Goal: Task Accomplishment & Management: Manage account settings

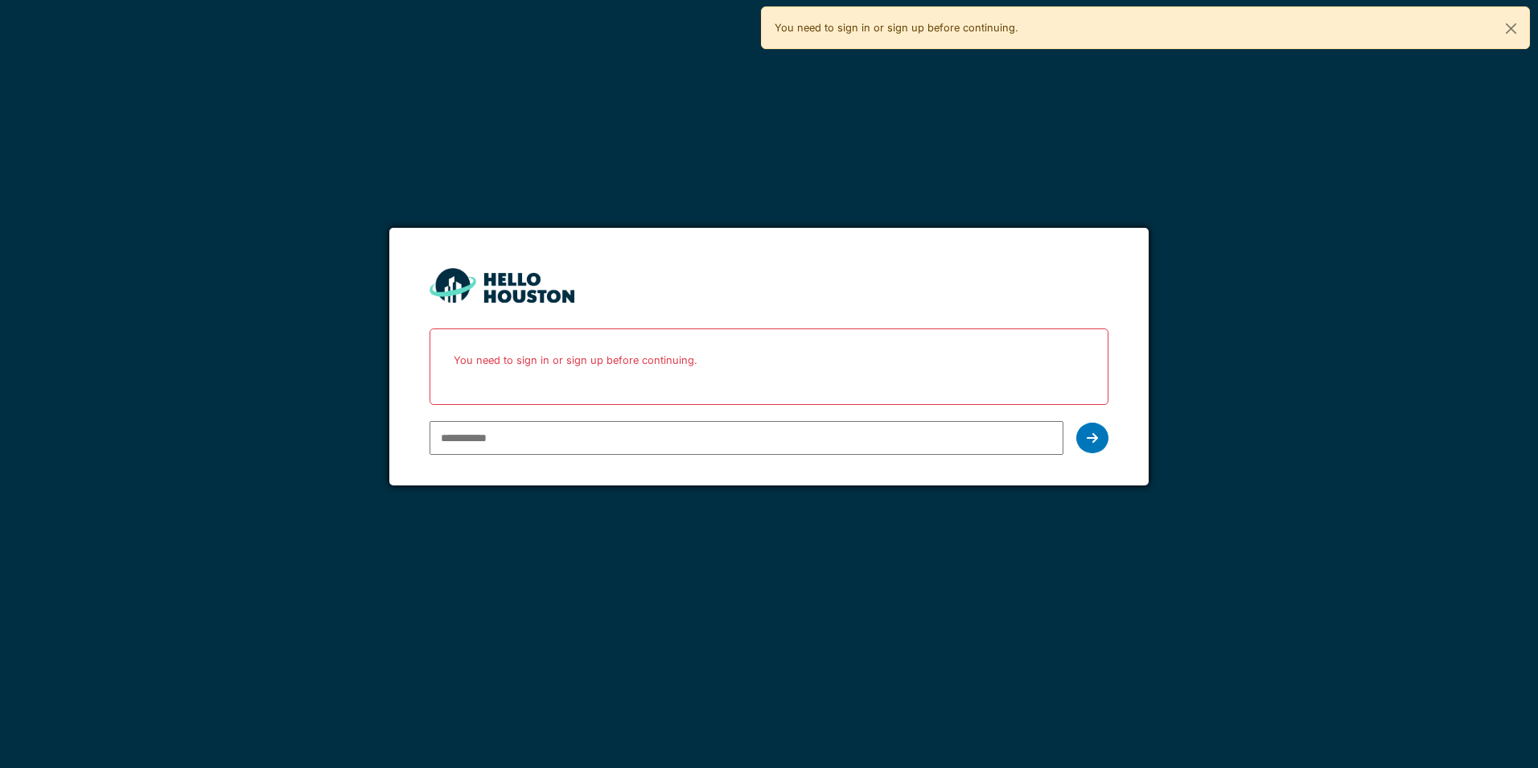
click at [657, 443] on input "email" at bounding box center [746, 438] width 633 height 34
type input "**********"
click at [1079, 438] on div at bounding box center [1092, 437] width 32 height 31
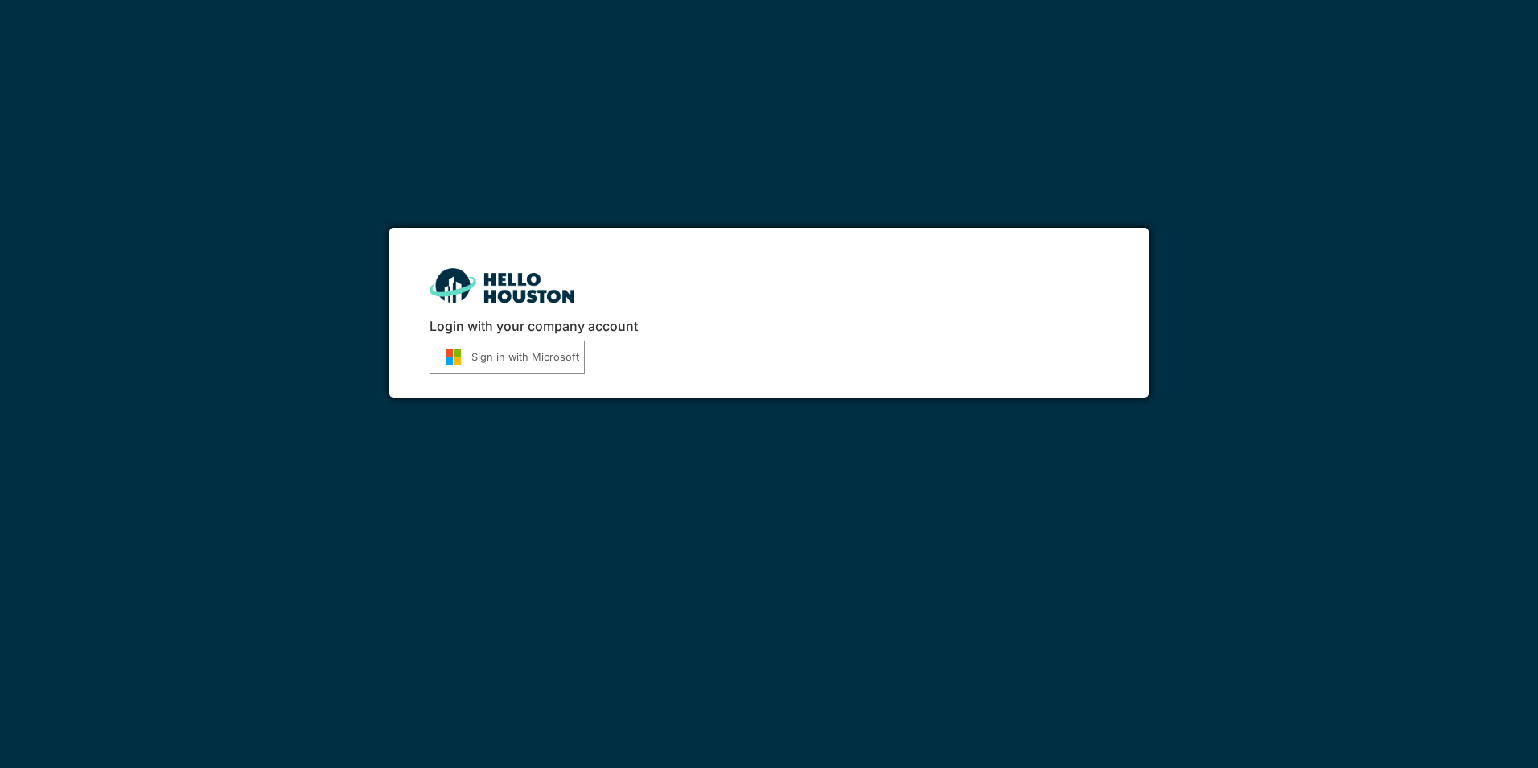
click at [546, 357] on button "Sign in with Microsoft" at bounding box center [507, 356] width 155 height 33
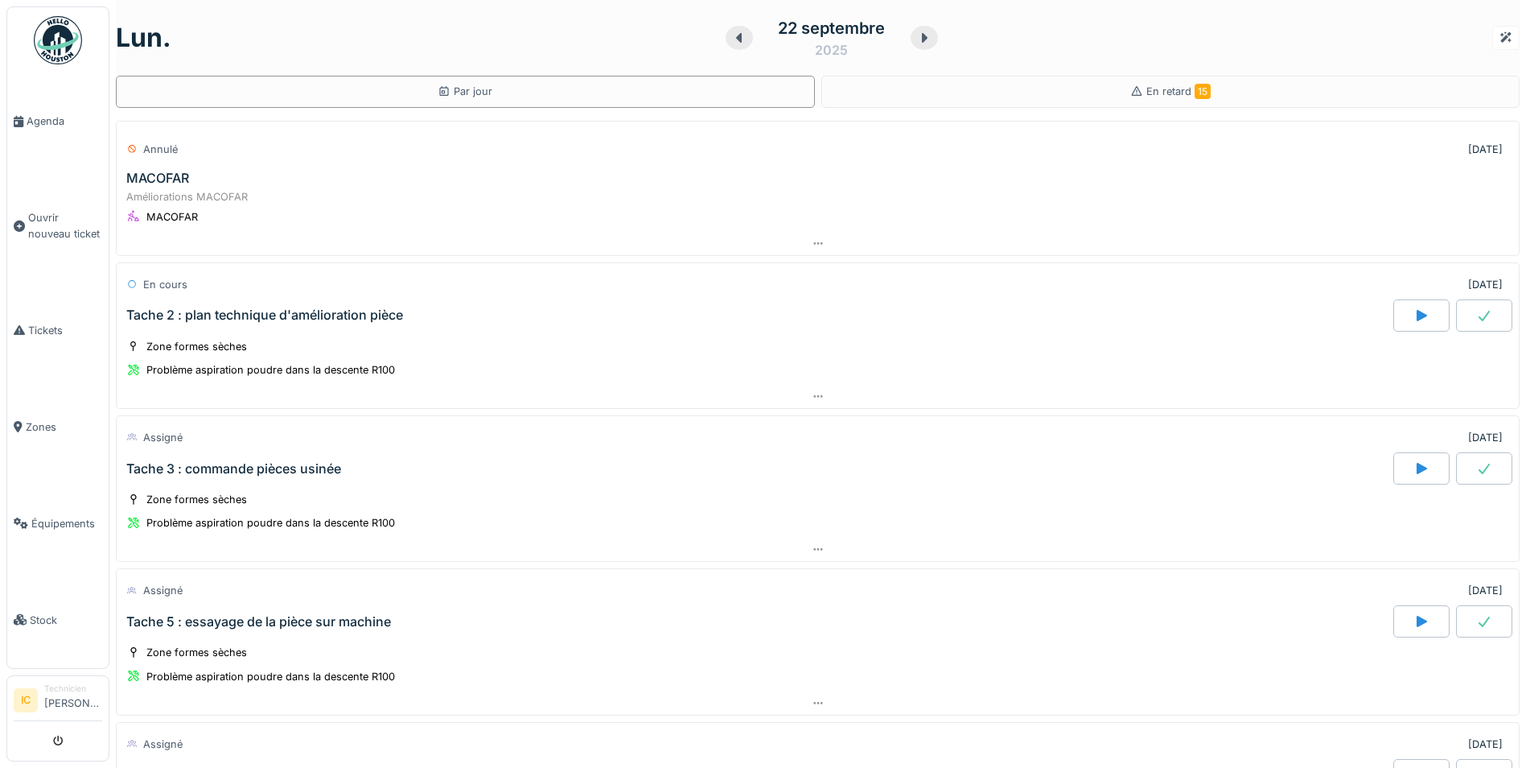
click at [823, 43] on div "2025" at bounding box center [831, 49] width 33 height 19
click at [746, 151] on div "1" at bounding box center [754, 148] width 22 height 22
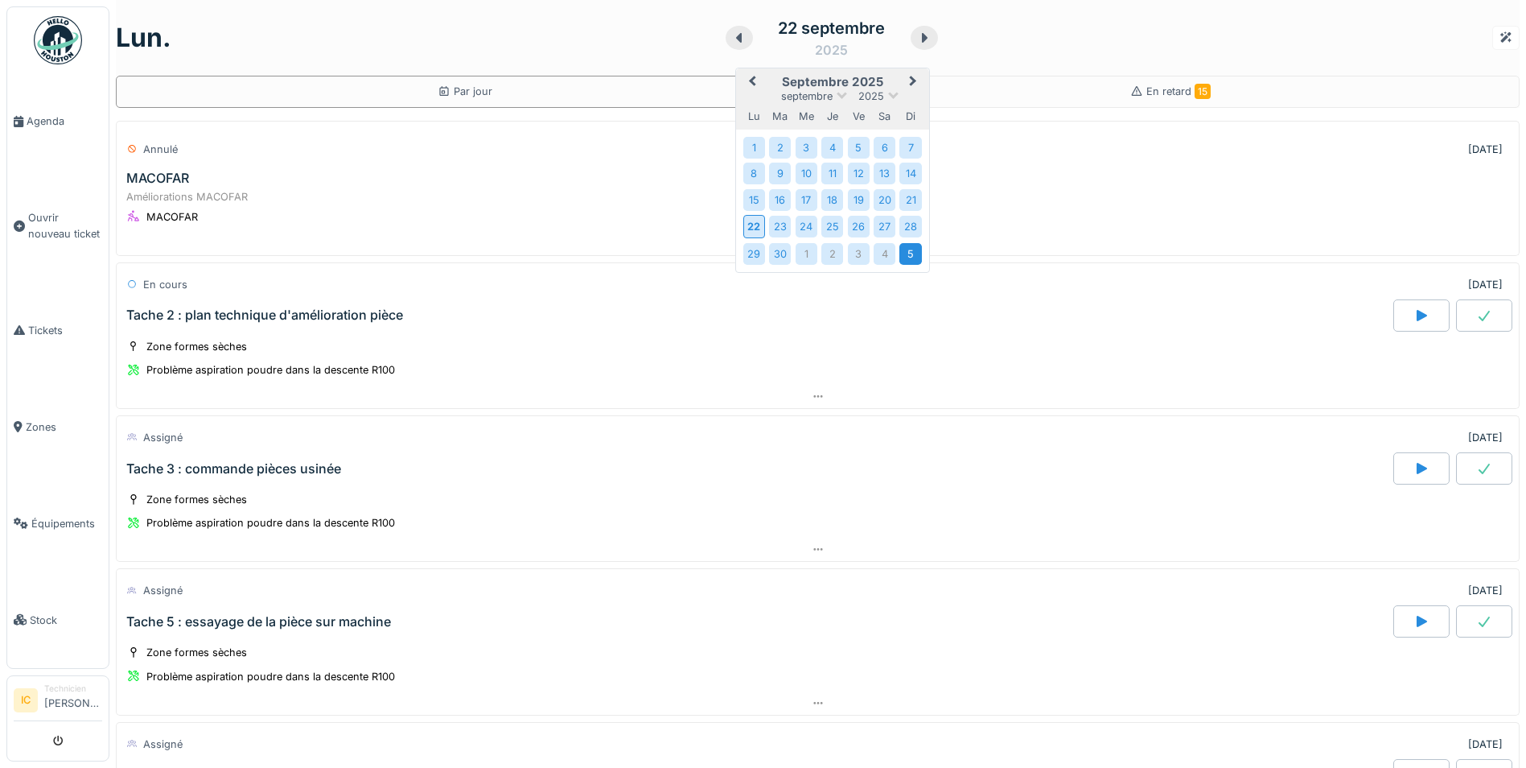
click at [899, 249] on div "5" at bounding box center [910, 254] width 22 height 22
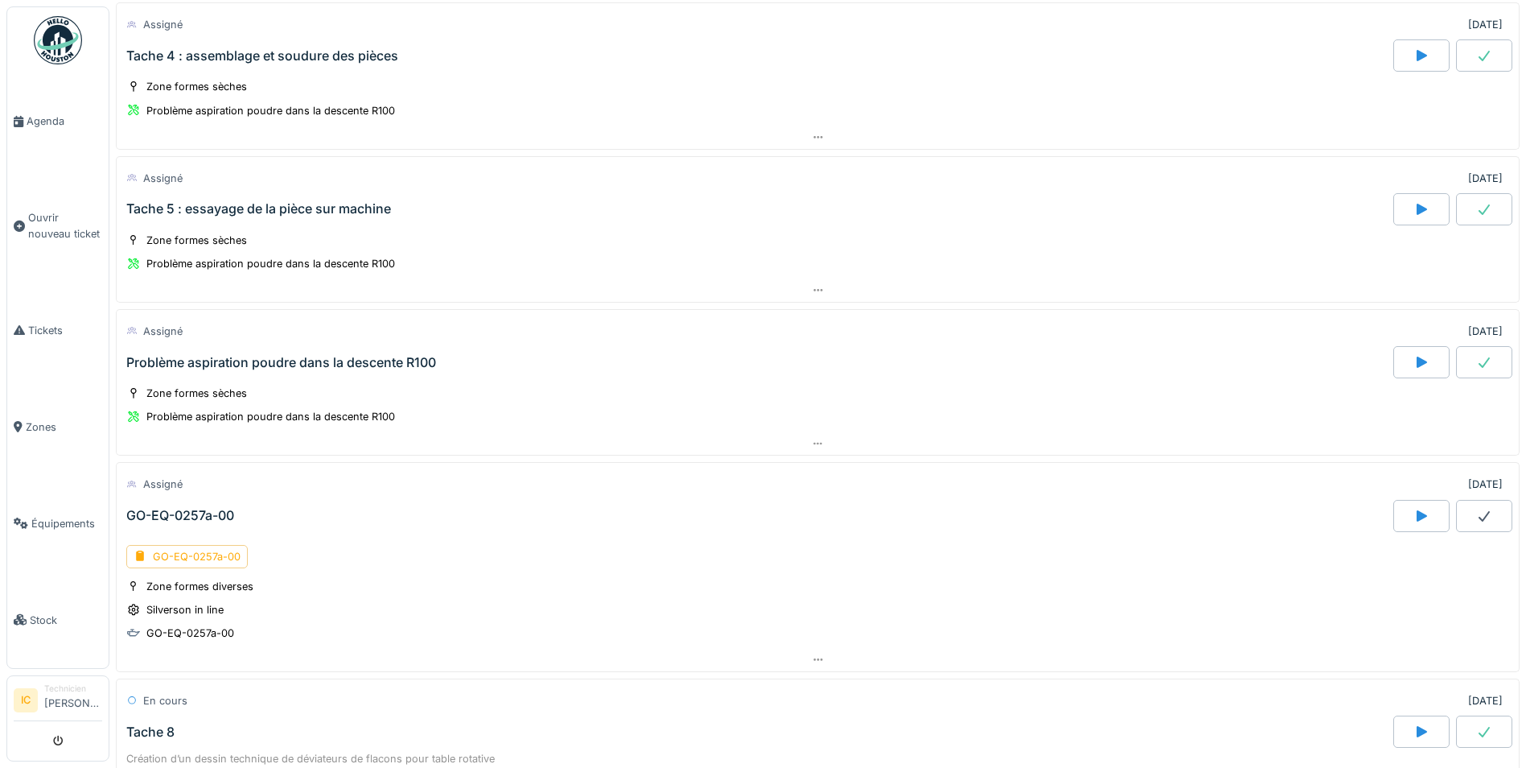
scroll to position [644, 0]
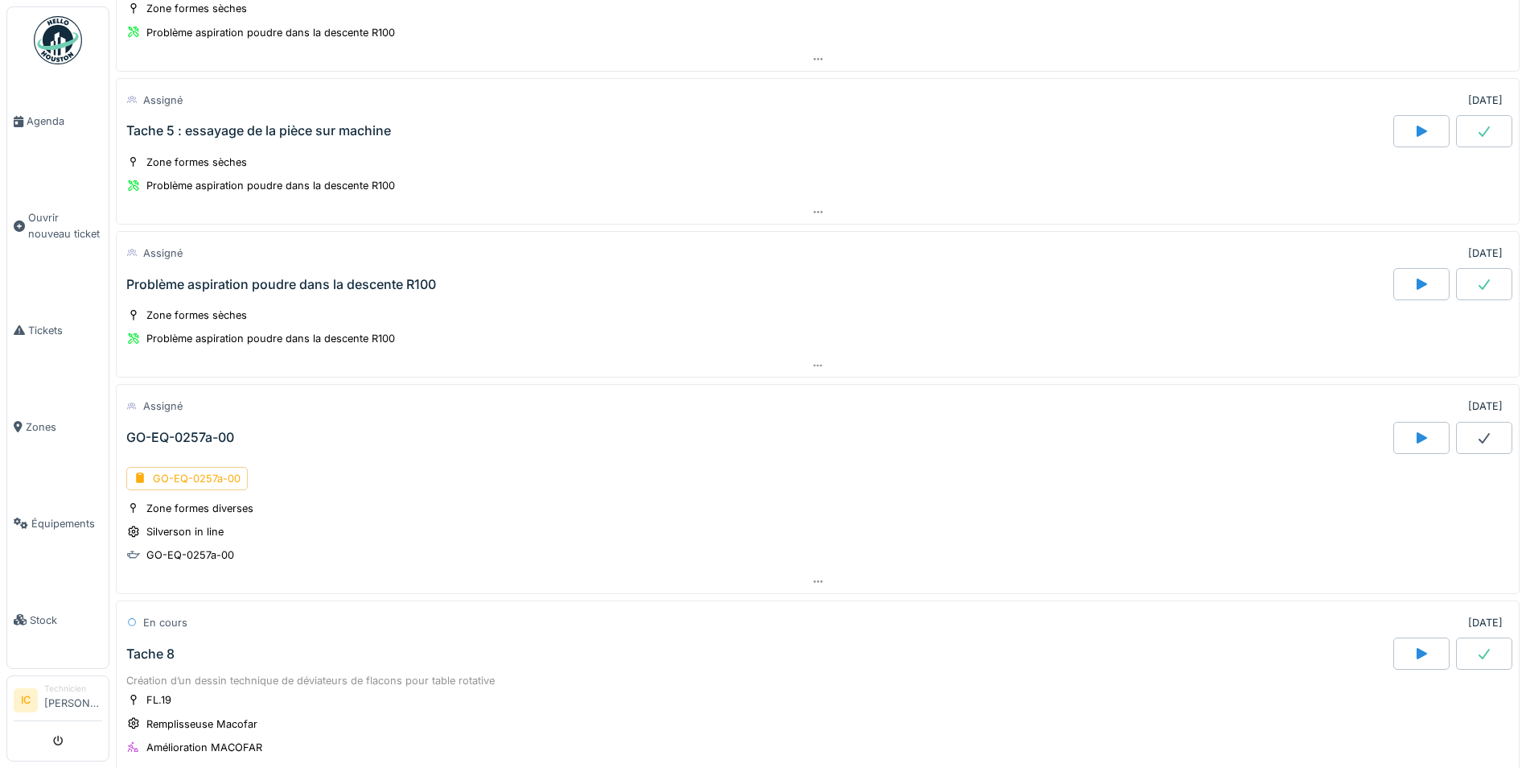
click at [188, 433] on div "GO-EQ-0257a-00" at bounding box center [180, 437] width 108 height 15
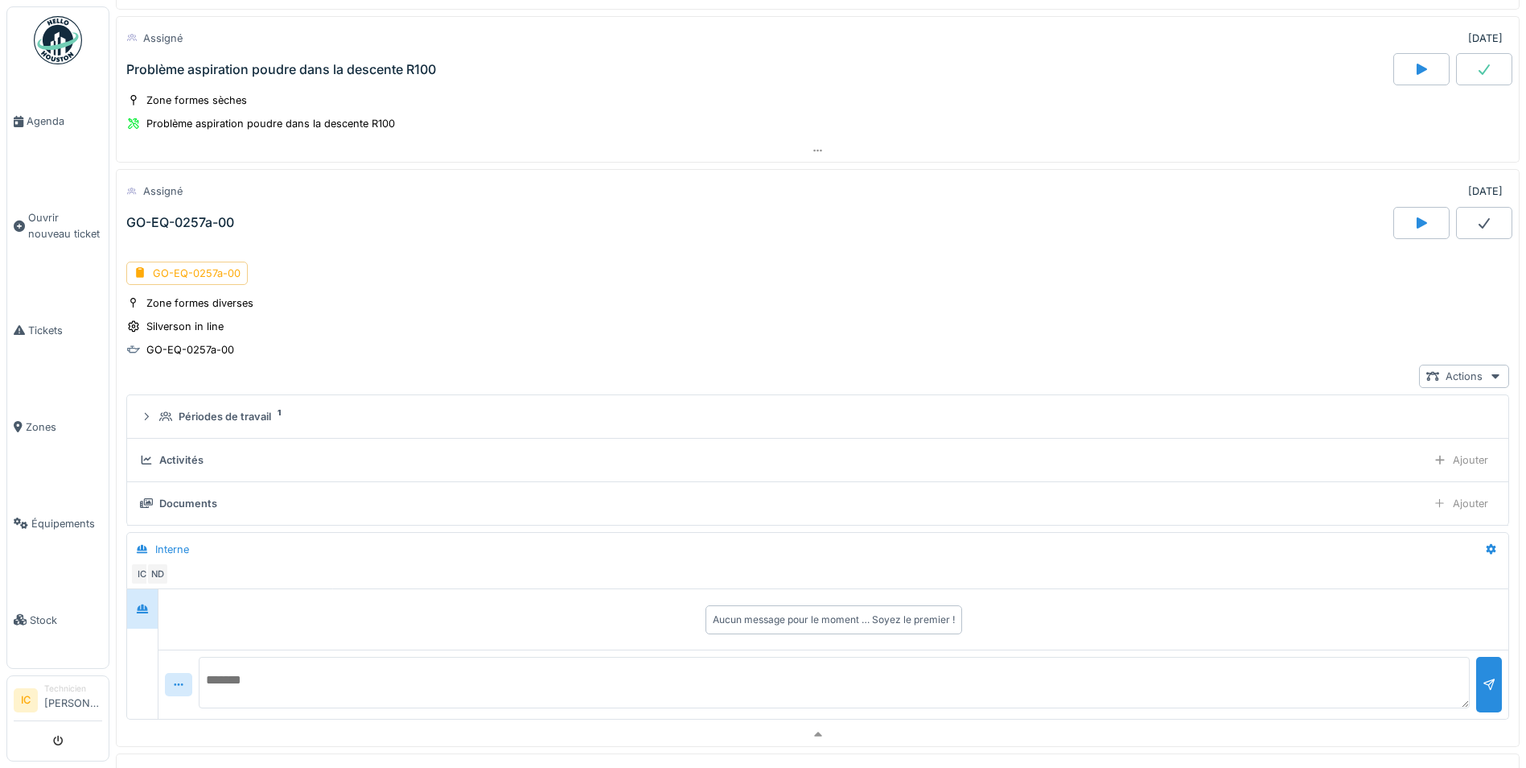
scroll to position [963, 0]
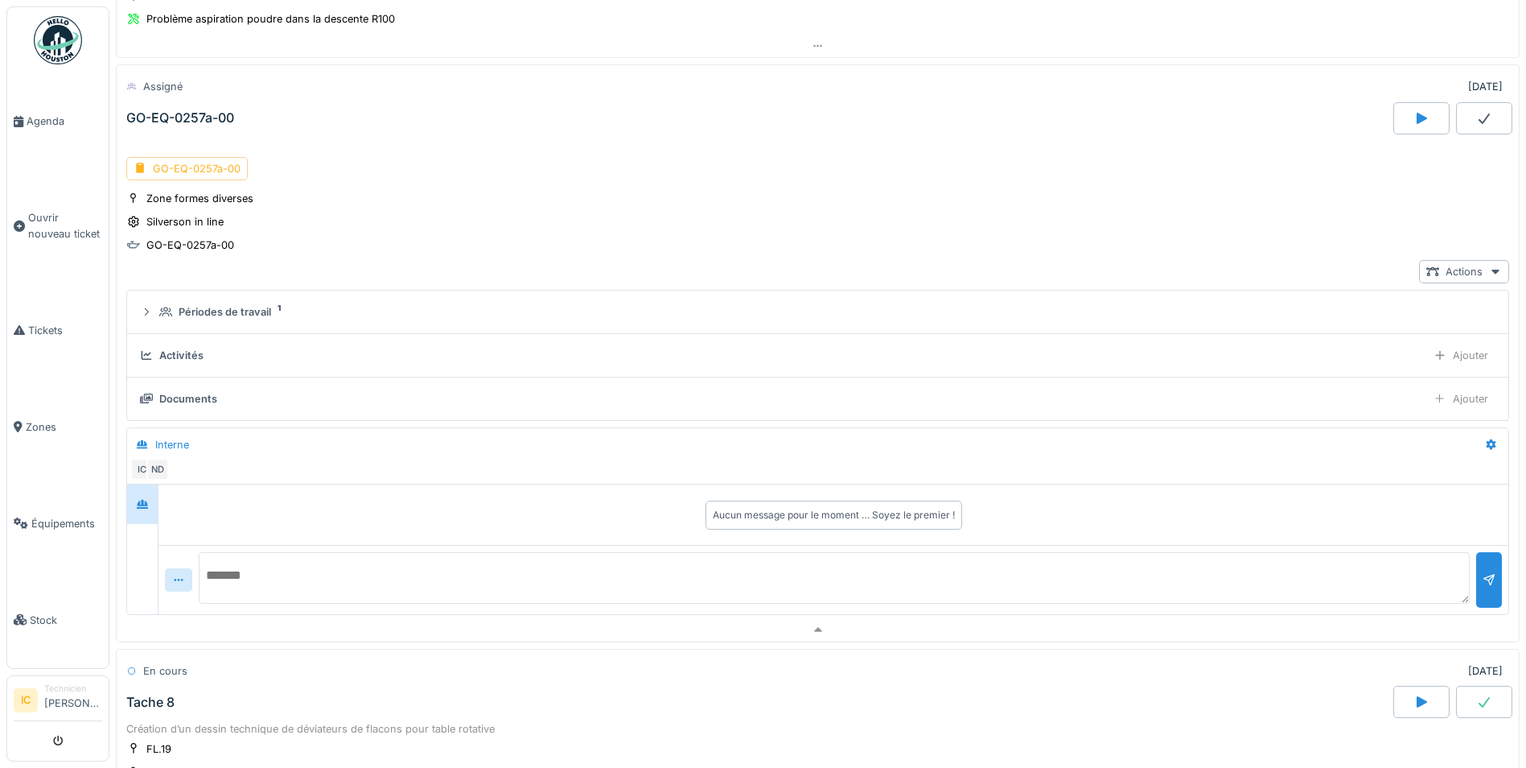
click at [177, 168] on div "GO-EQ-0257a-00" at bounding box center [186, 168] width 121 height 23
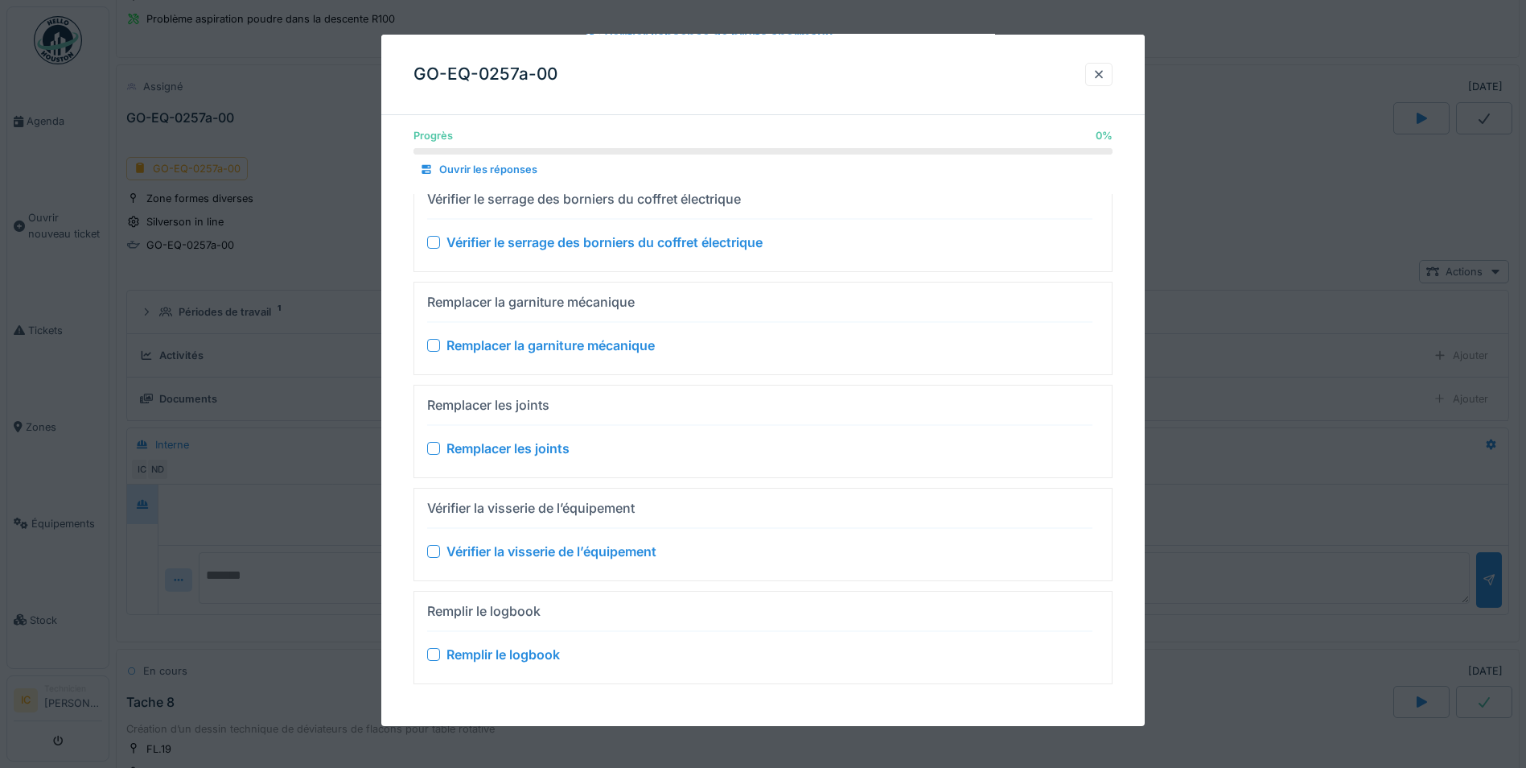
scroll to position [12, 0]
click at [1101, 74] on div at bounding box center [1099, 74] width 13 height 15
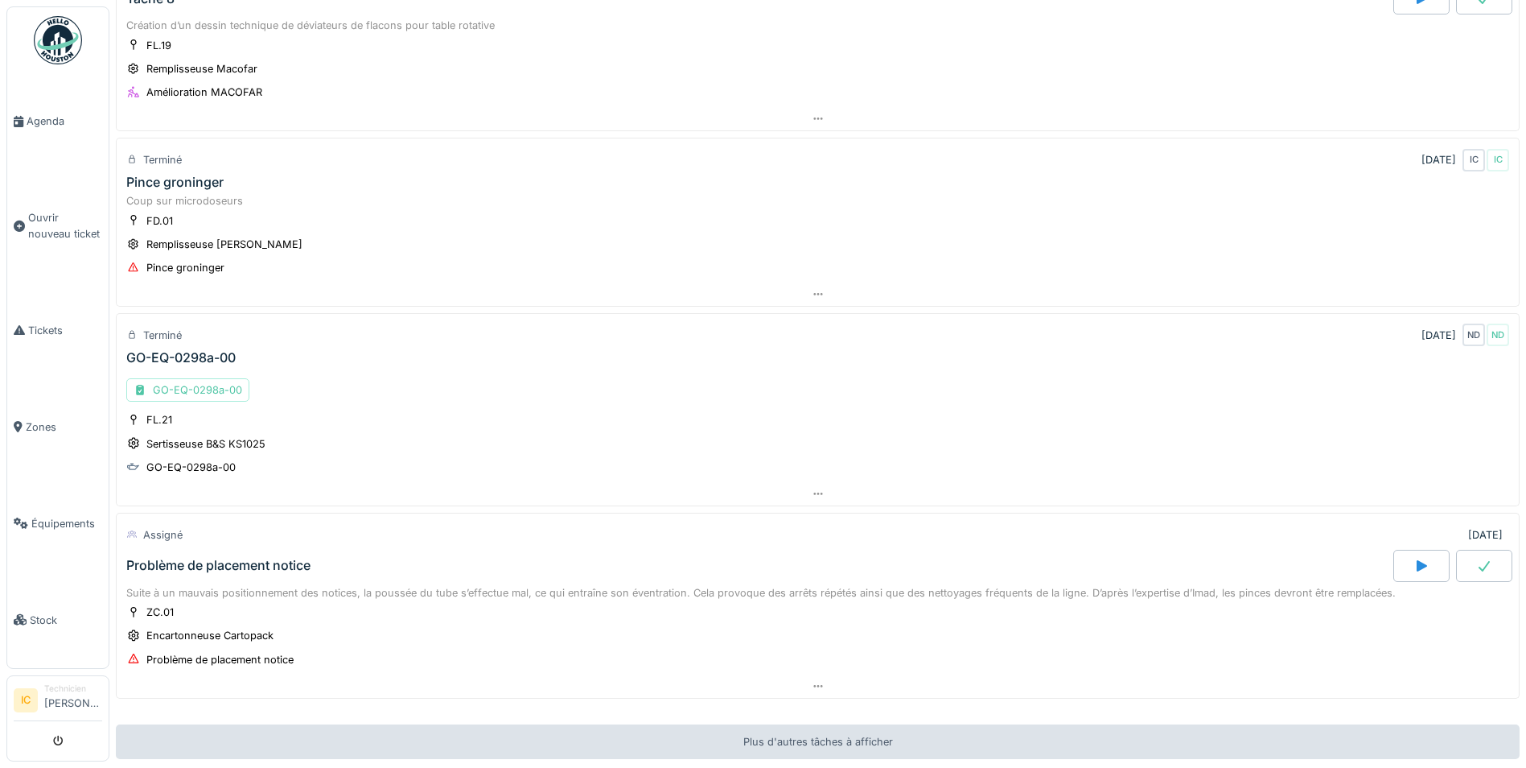
scroll to position [1647, 0]
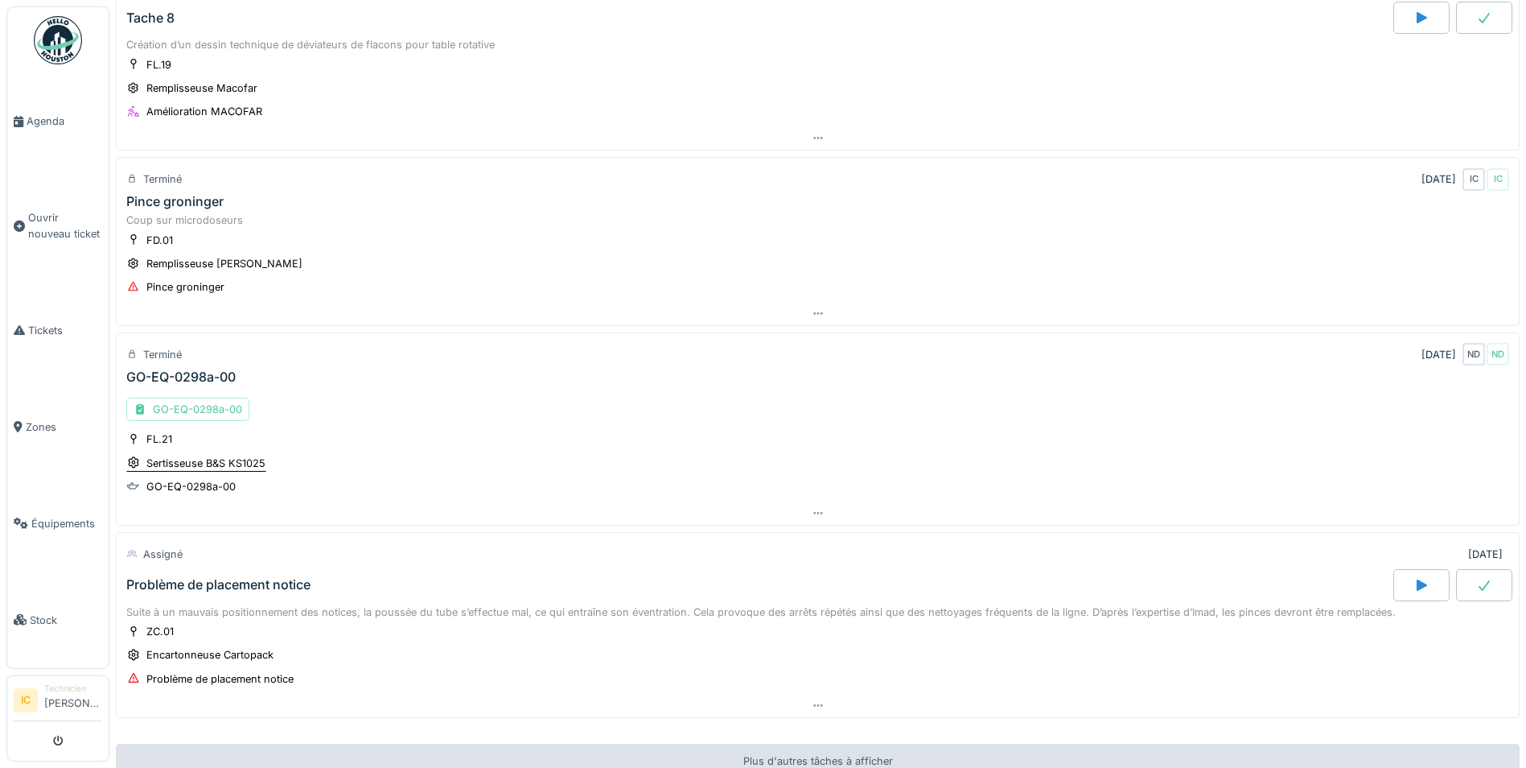
click at [196, 455] on div "Sertisseuse B&S KS1025" at bounding box center [205, 462] width 119 height 15
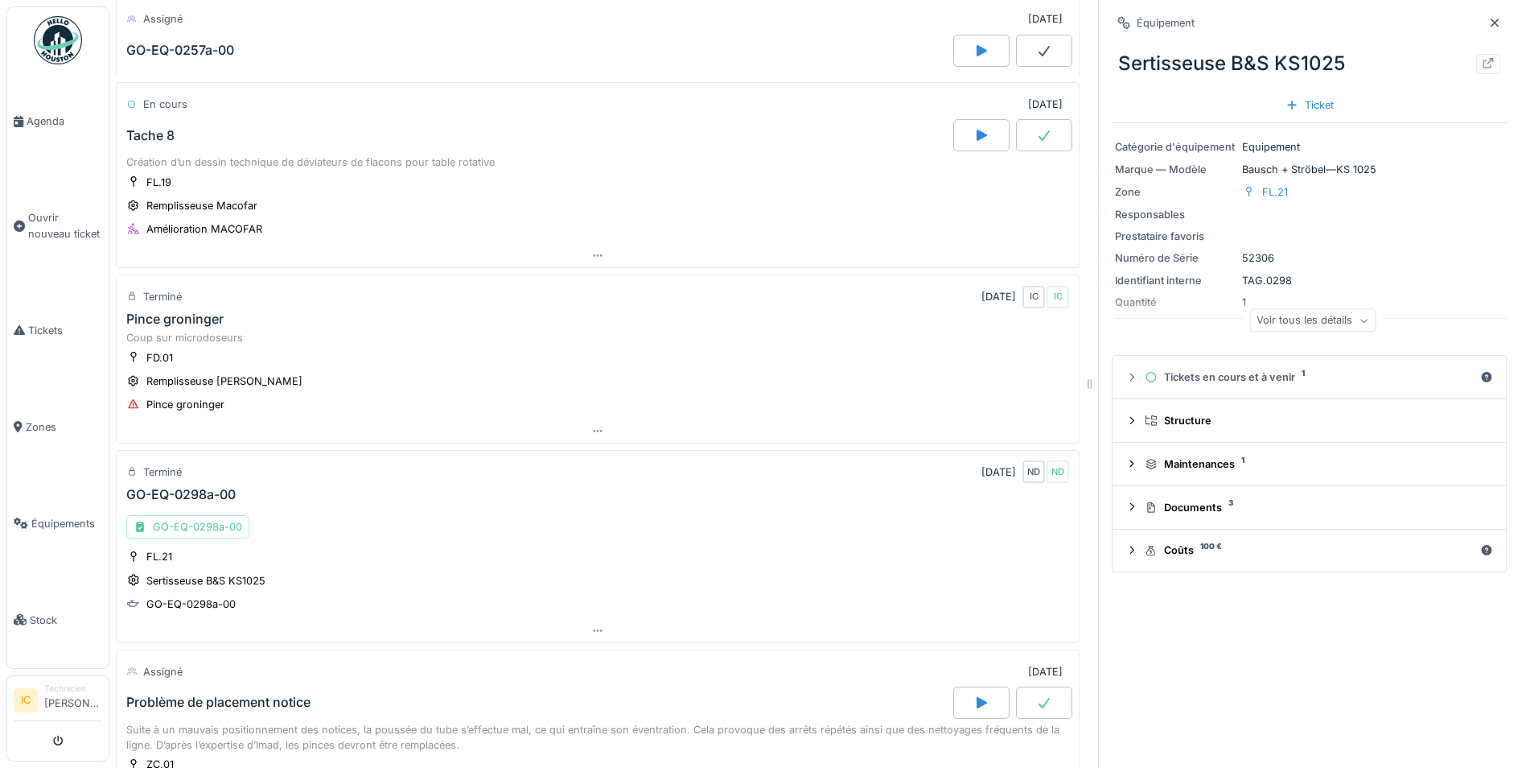
scroll to position [1501, 0]
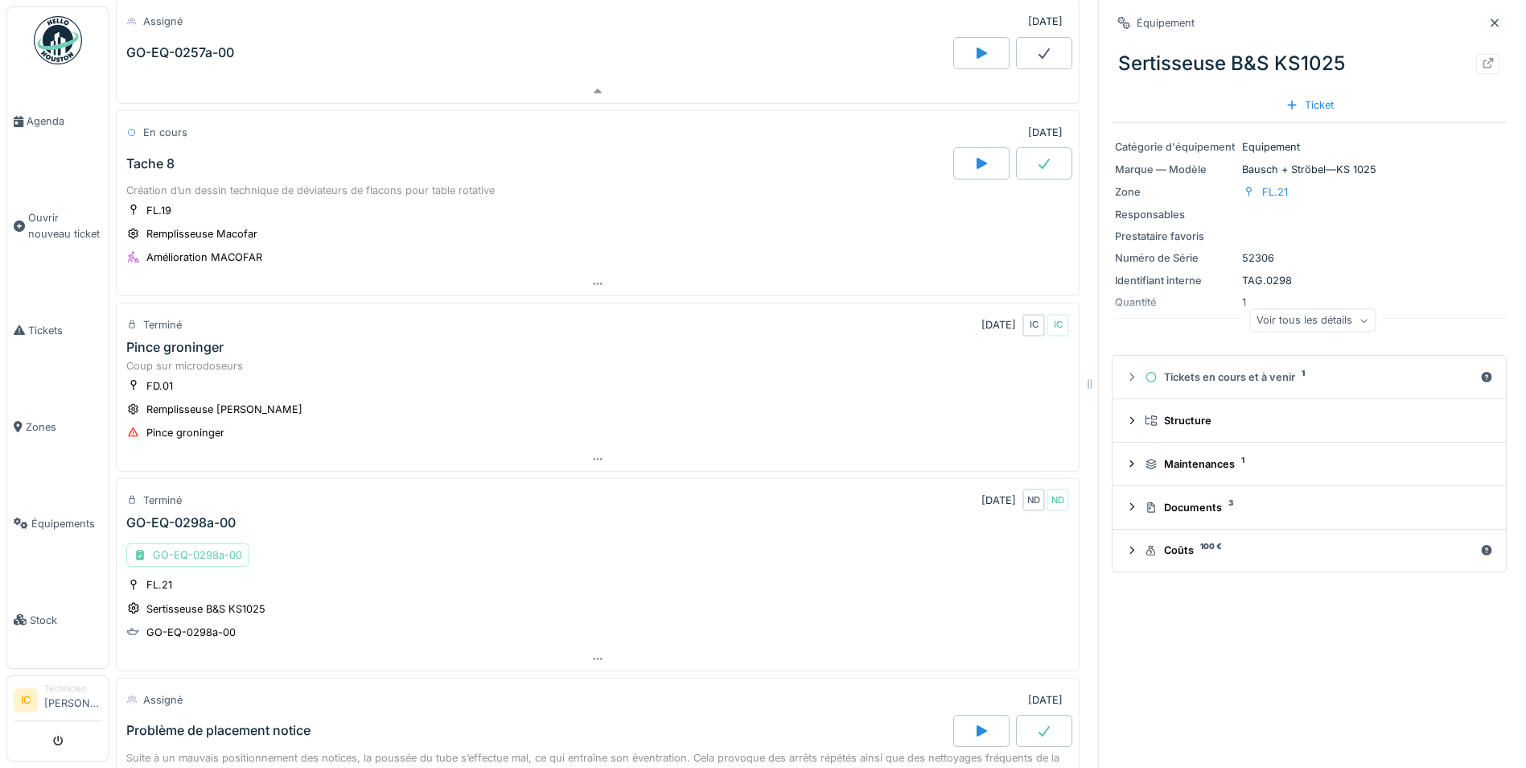
click at [191, 545] on div "GO-EQ-0298a-00" at bounding box center [187, 554] width 123 height 23
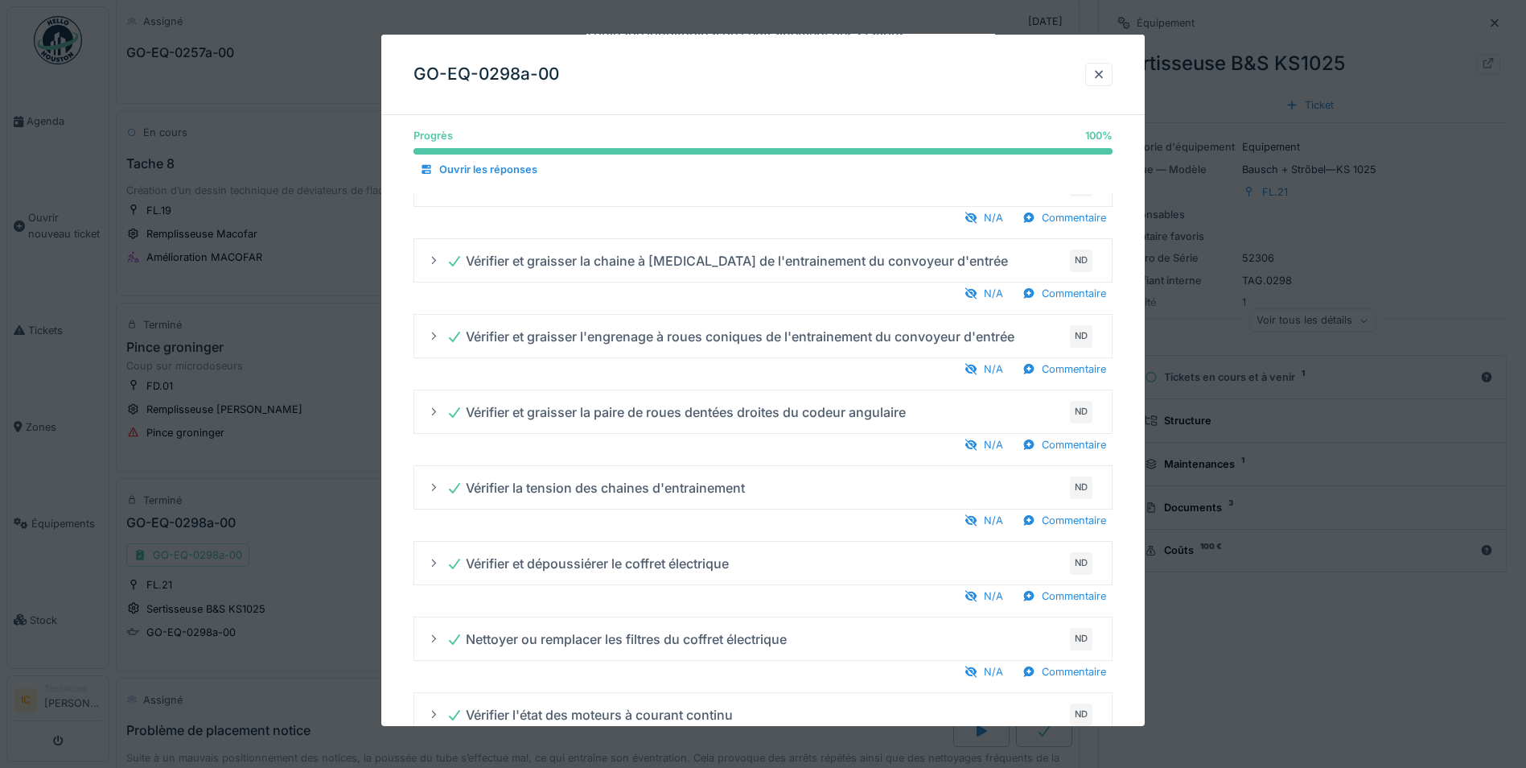
scroll to position [981, 0]
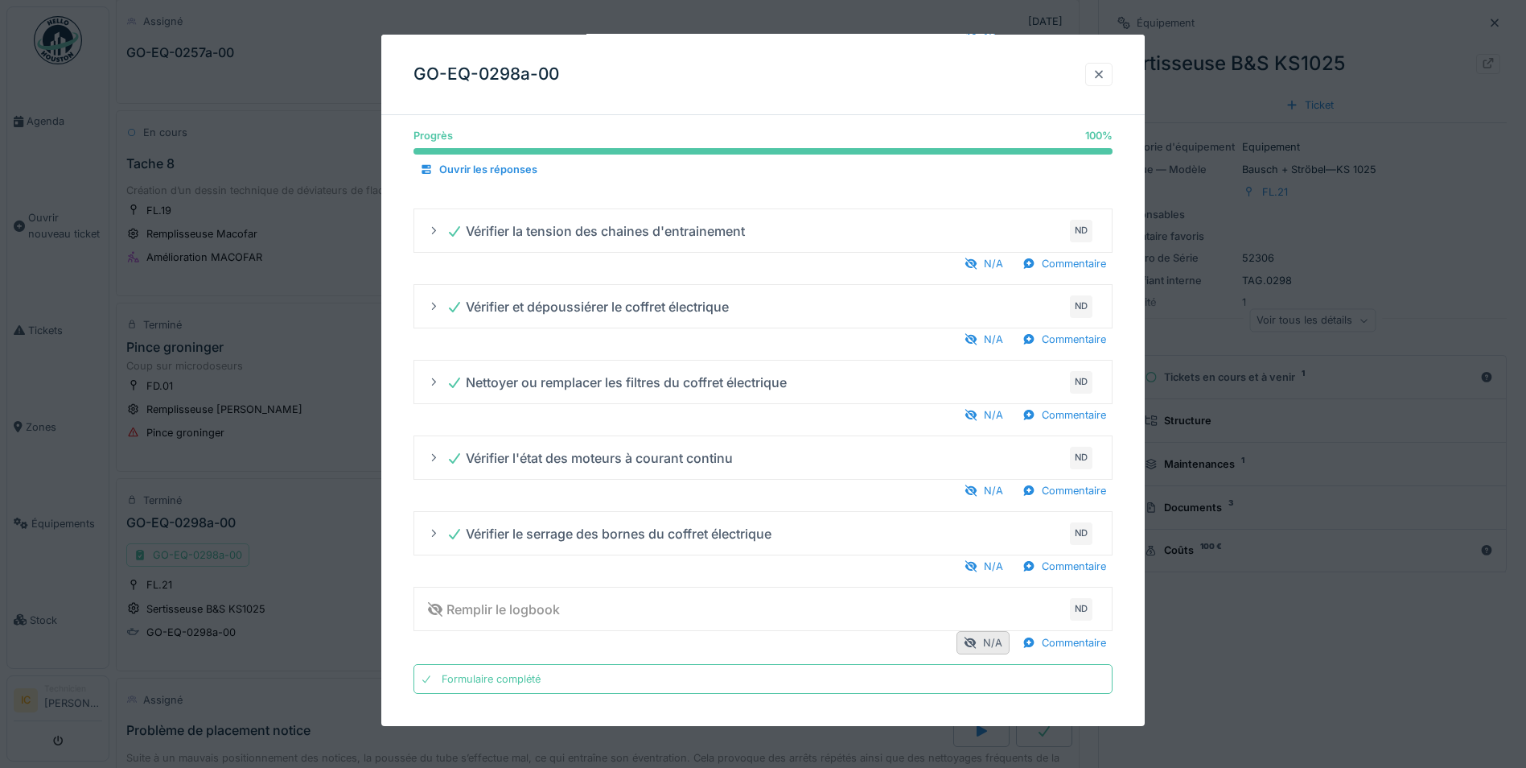
click at [1099, 78] on div at bounding box center [1099, 74] width 13 height 15
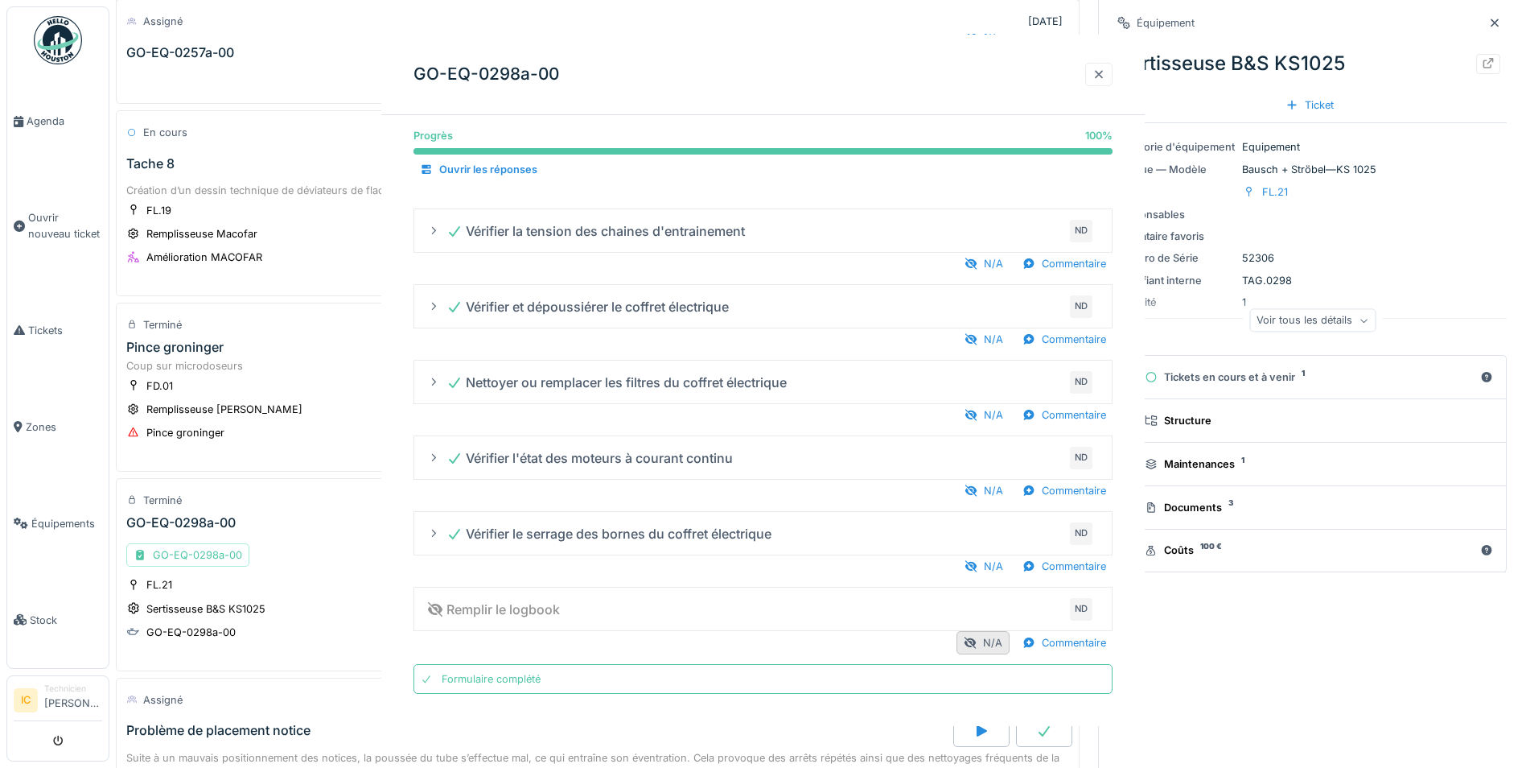
scroll to position [0, 0]
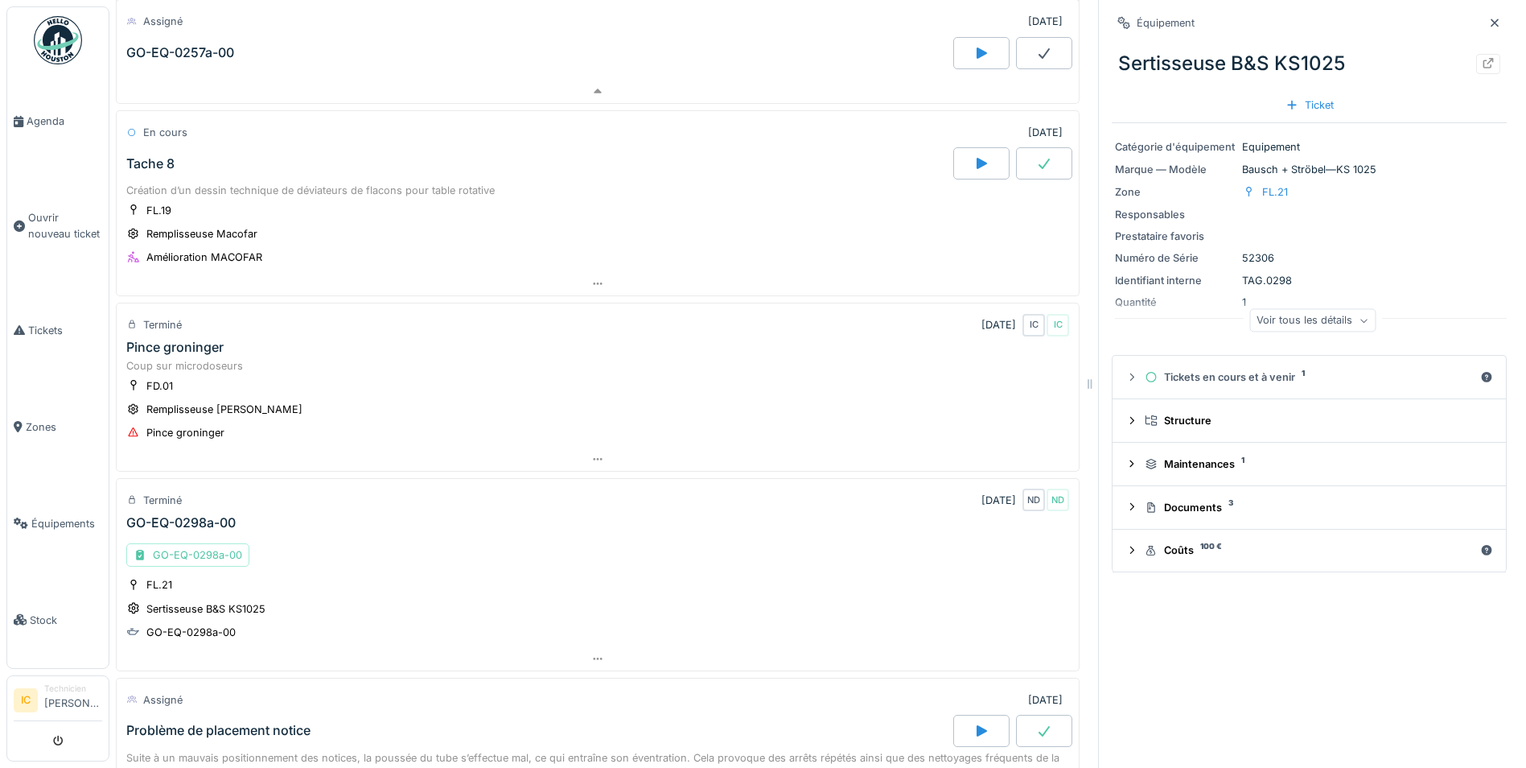
click at [169, 515] on div "GO-EQ-0298a-00" at bounding box center [180, 522] width 109 height 15
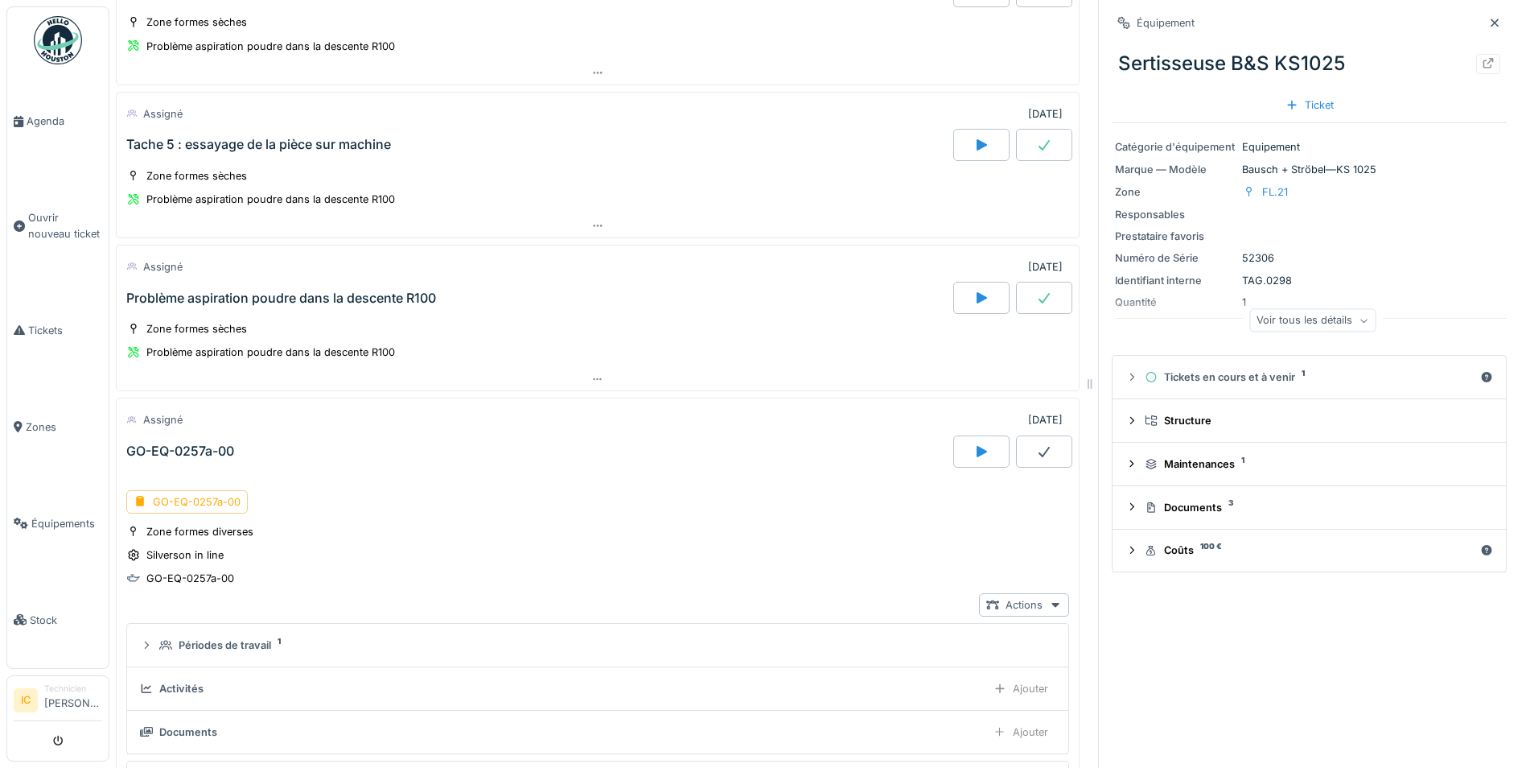
scroll to position [628, 0]
click at [199, 455] on div "GO-EQ-0257a-00" at bounding box center [180, 453] width 108 height 15
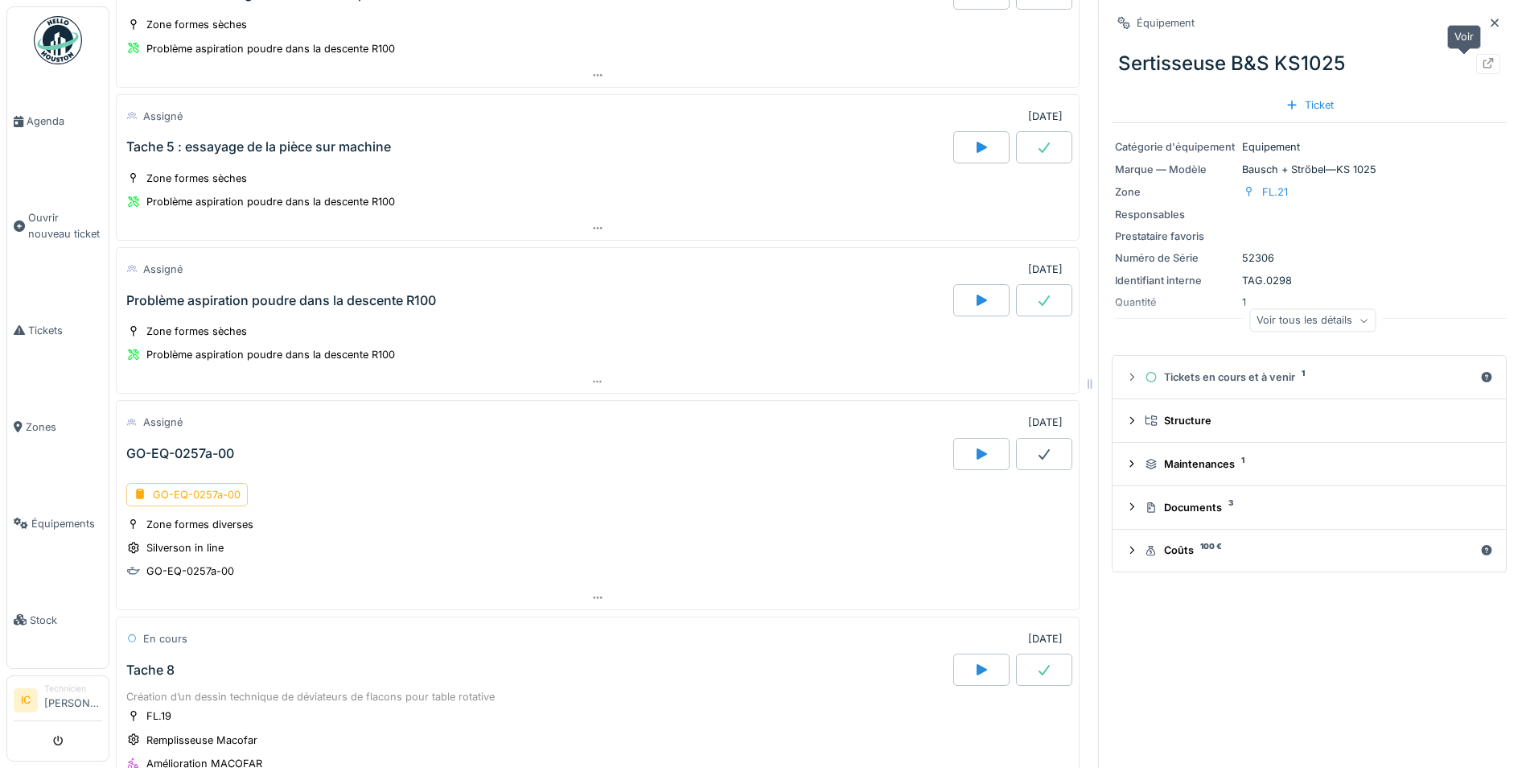
click at [1482, 65] on icon at bounding box center [1488, 63] width 13 height 10
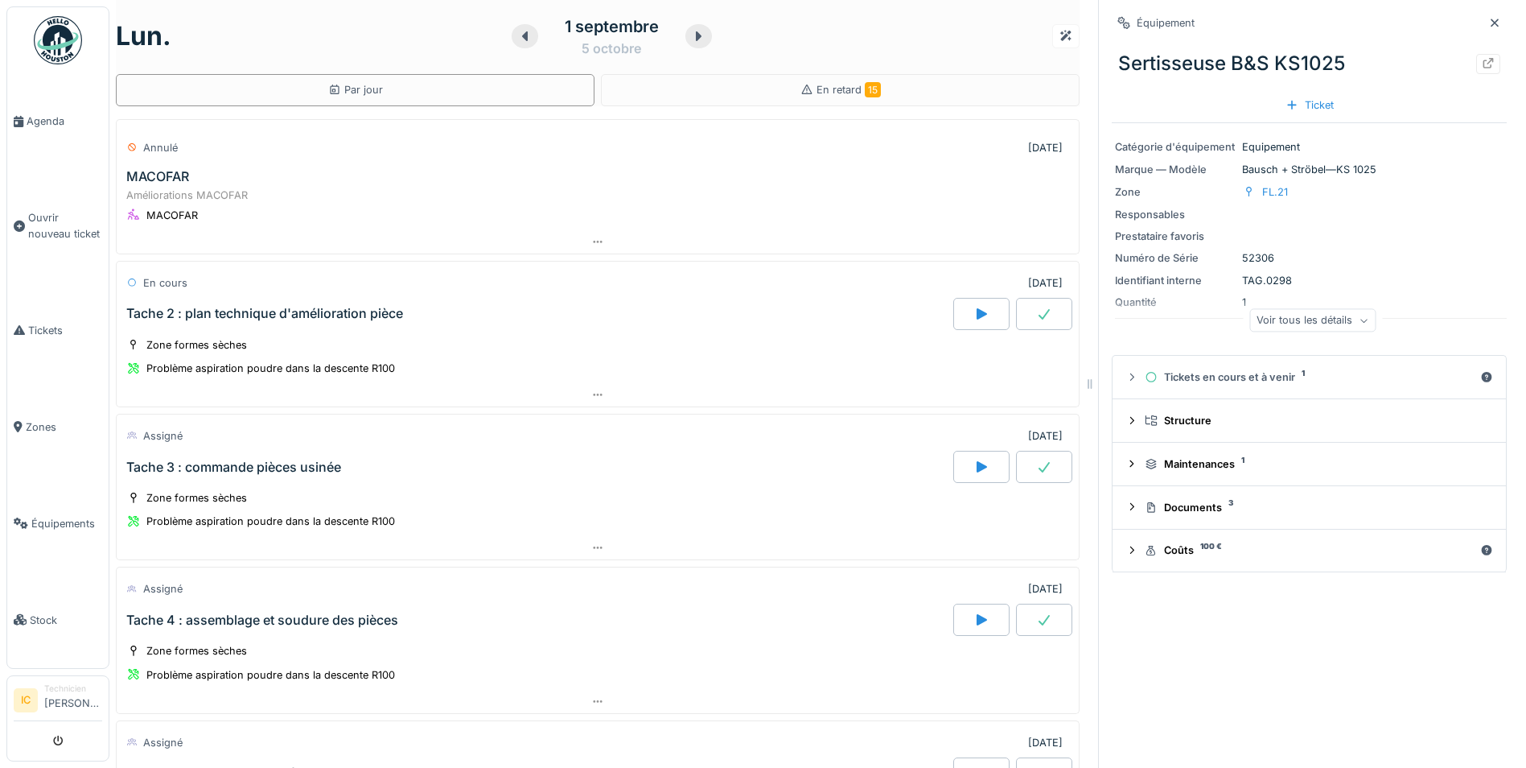
scroll to position [0, 0]
click at [1491, 22] on icon at bounding box center [1495, 23] width 8 height 8
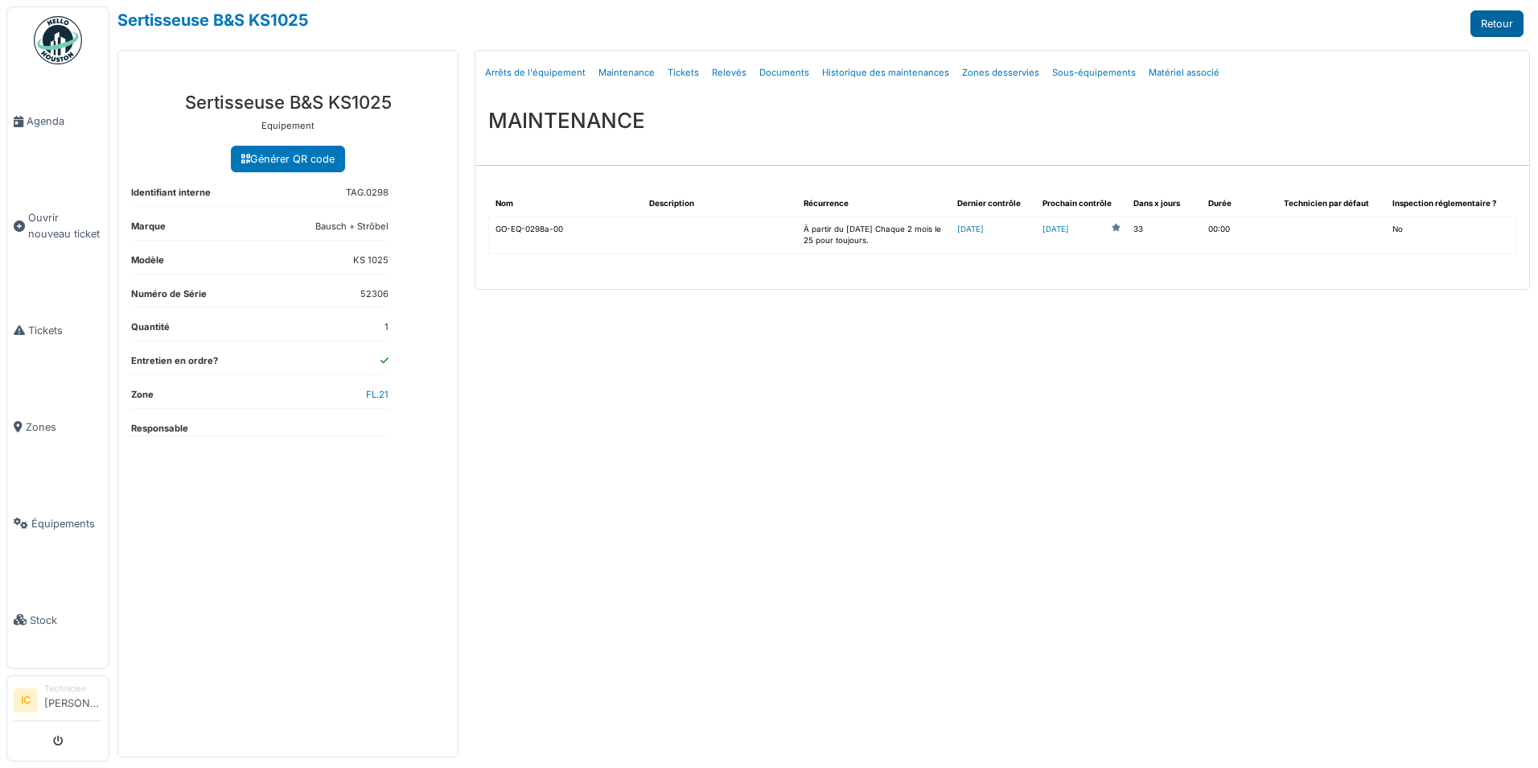
click at [1510, 13] on link "Retour" at bounding box center [1497, 23] width 53 height 27
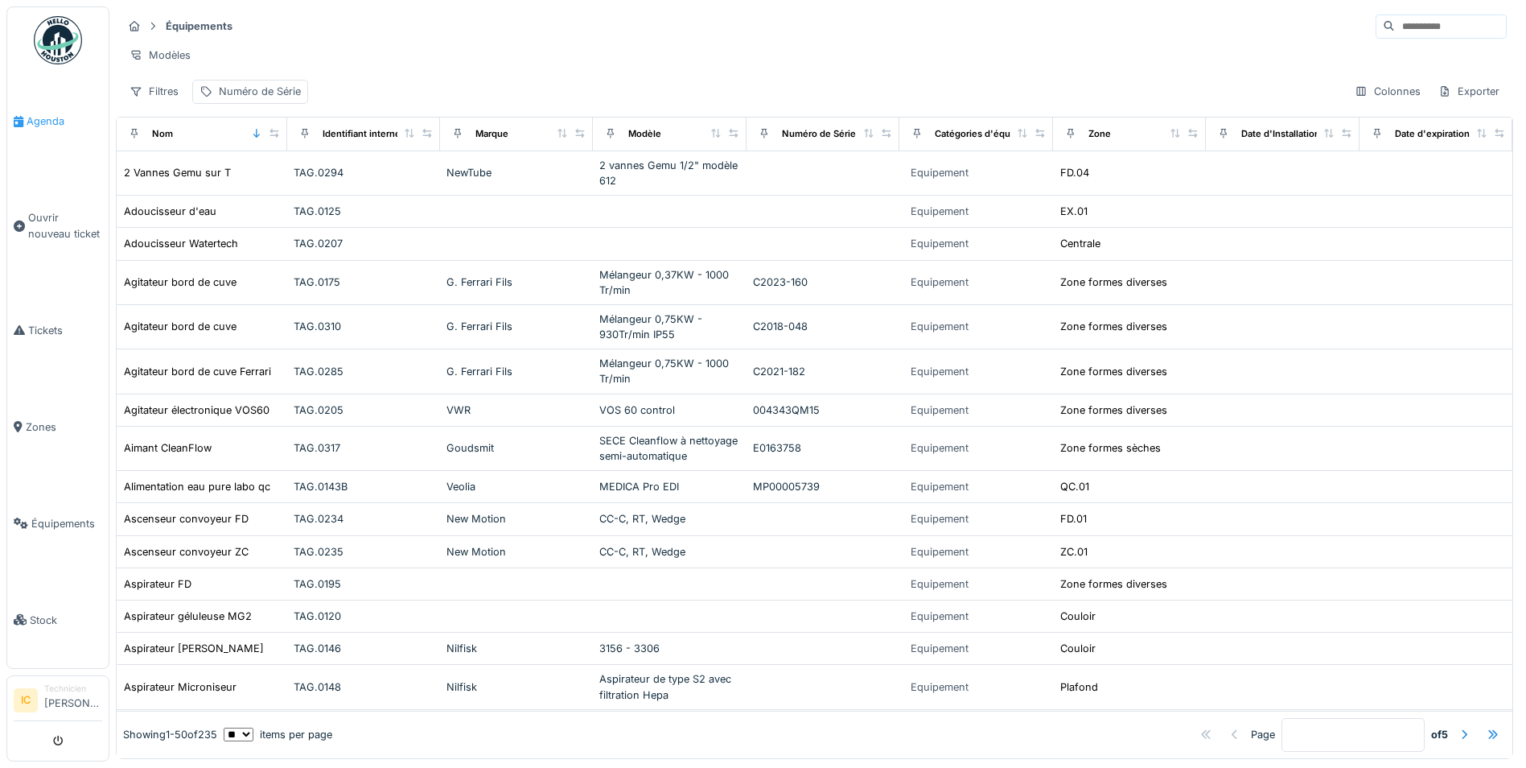
click at [39, 121] on span "Agenda" at bounding box center [65, 120] width 76 height 15
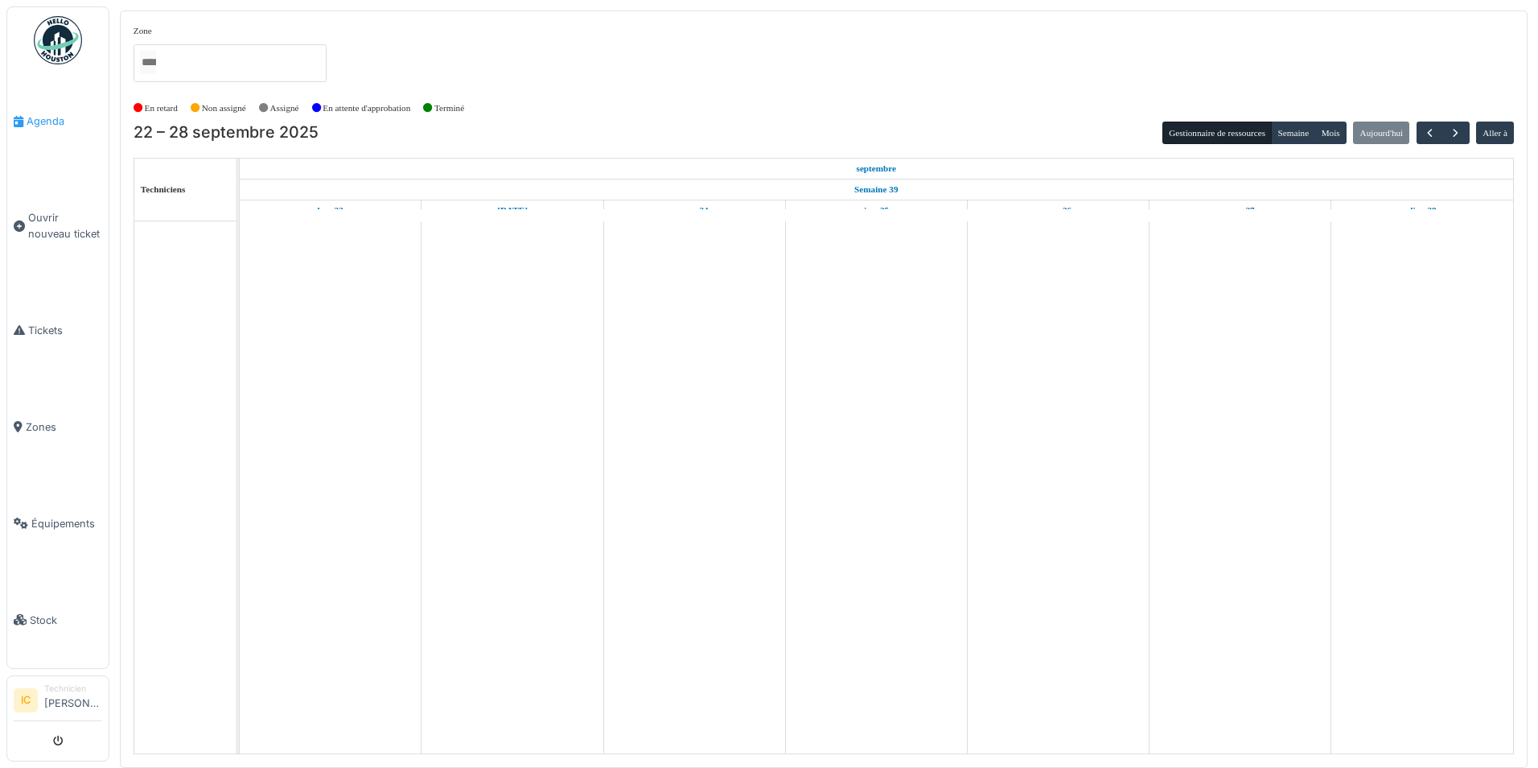
click at [48, 120] on span "Agenda" at bounding box center [65, 120] width 76 height 15
click at [1322, 134] on button "Mois" at bounding box center [1331, 132] width 32 height 23
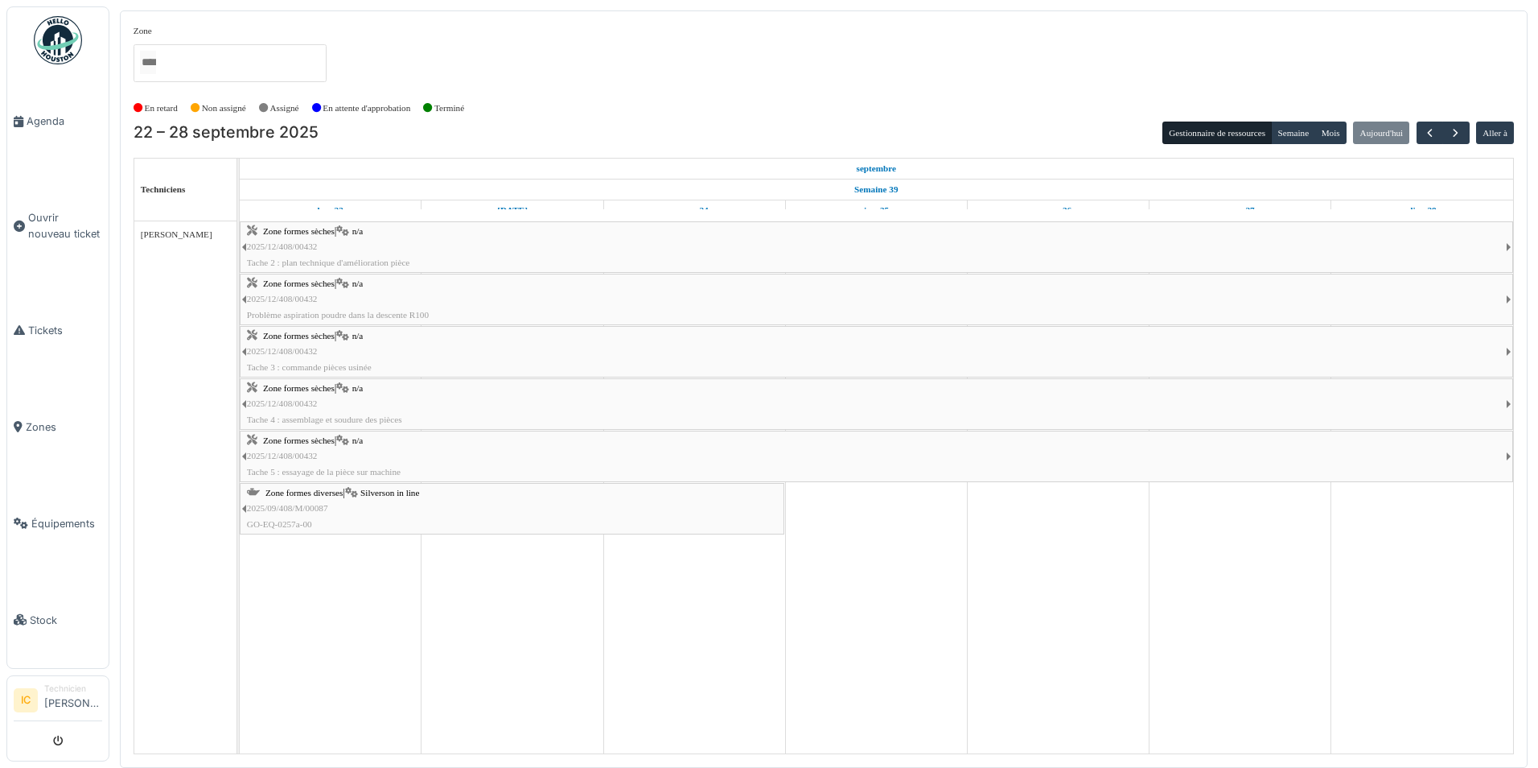
click at [50, 47] on img at bounding box center [58, 40] width 48 height 48
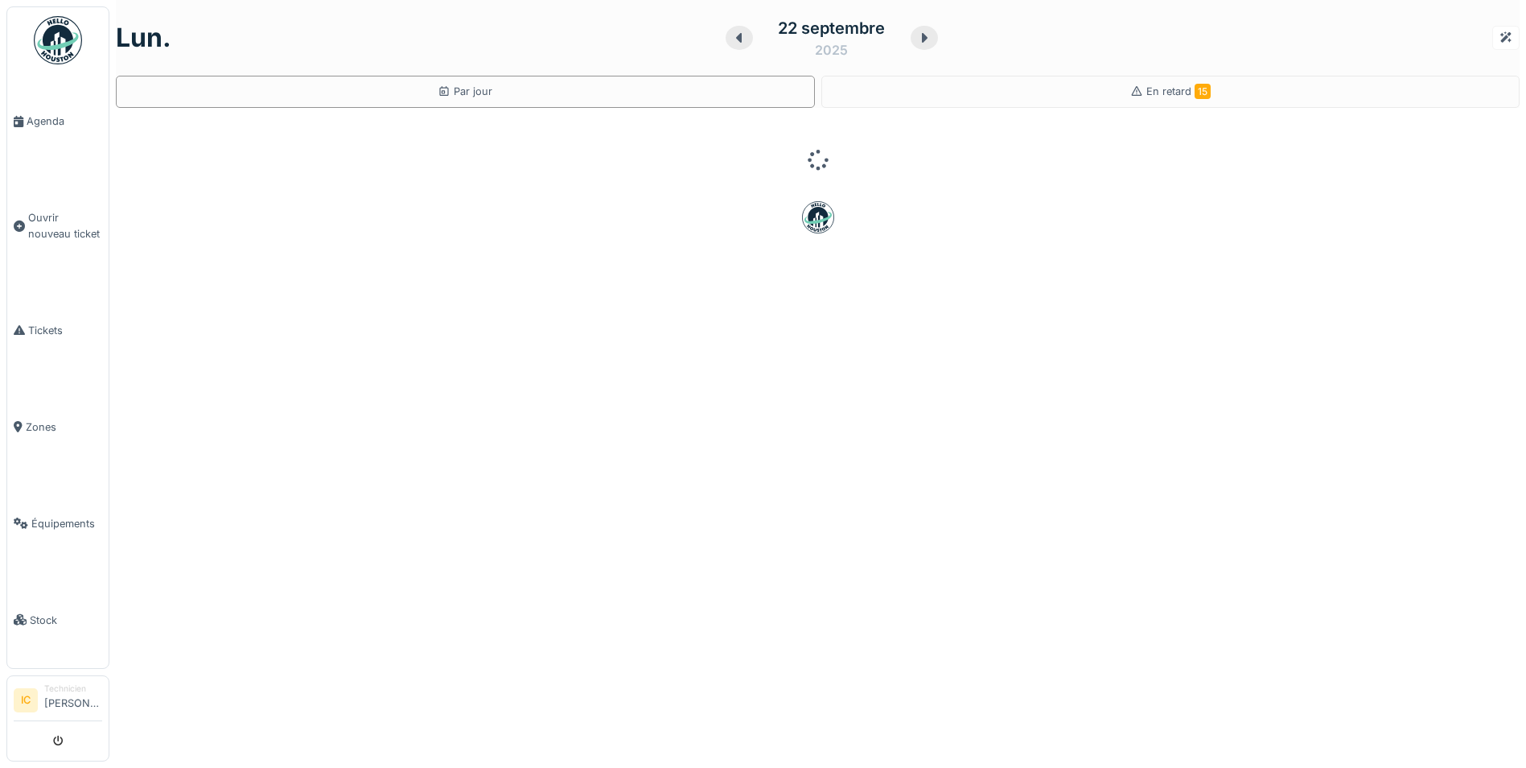
click at [816, 50] on div "2025" at bounding box center [831, 49] width 33 height 19
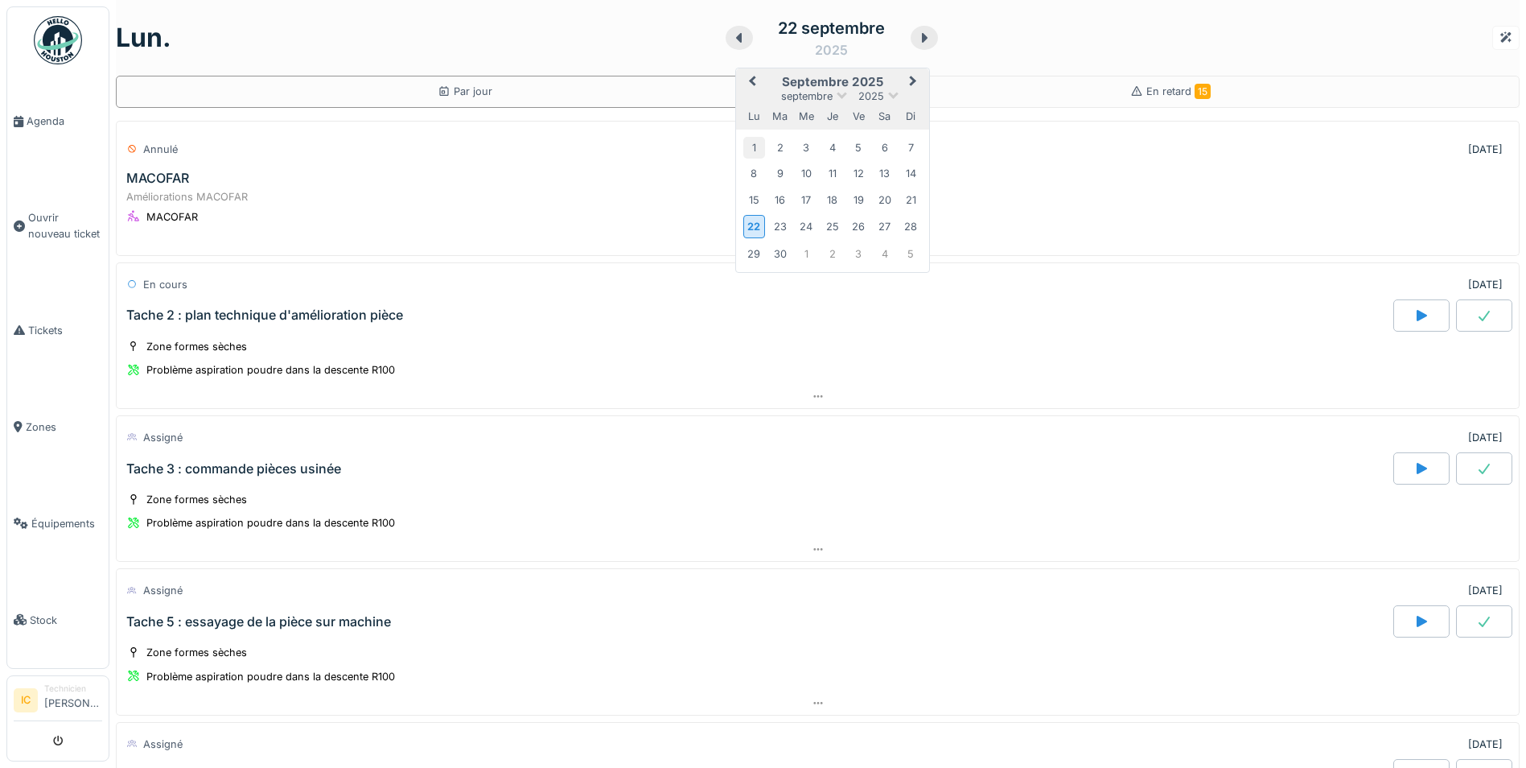
click at [743, 144] on div "1" at bounding box center [754, 148] width 22 height 22
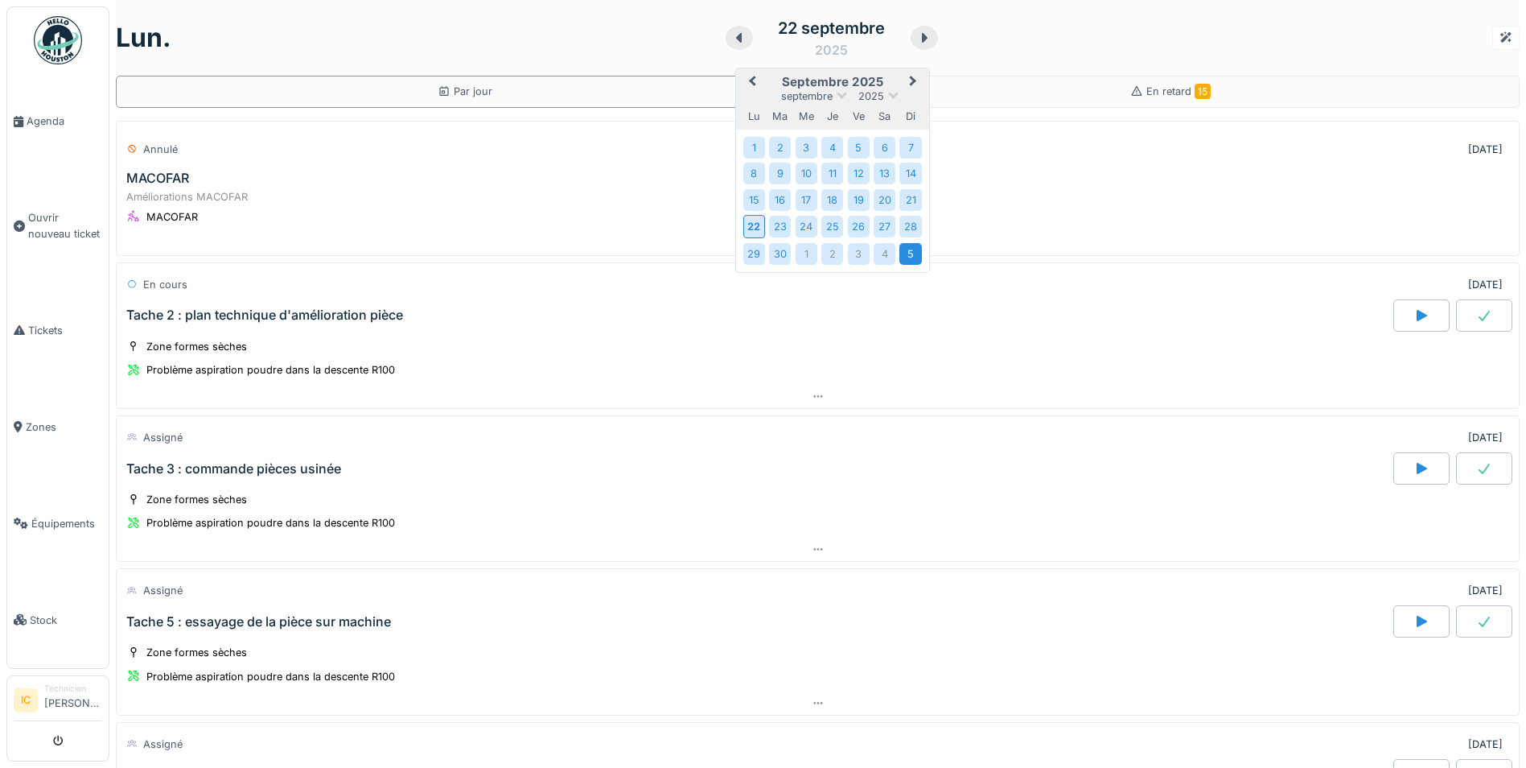
click at [899, 253] on div "5" at bounding box center [910, 254] width 22 height 22
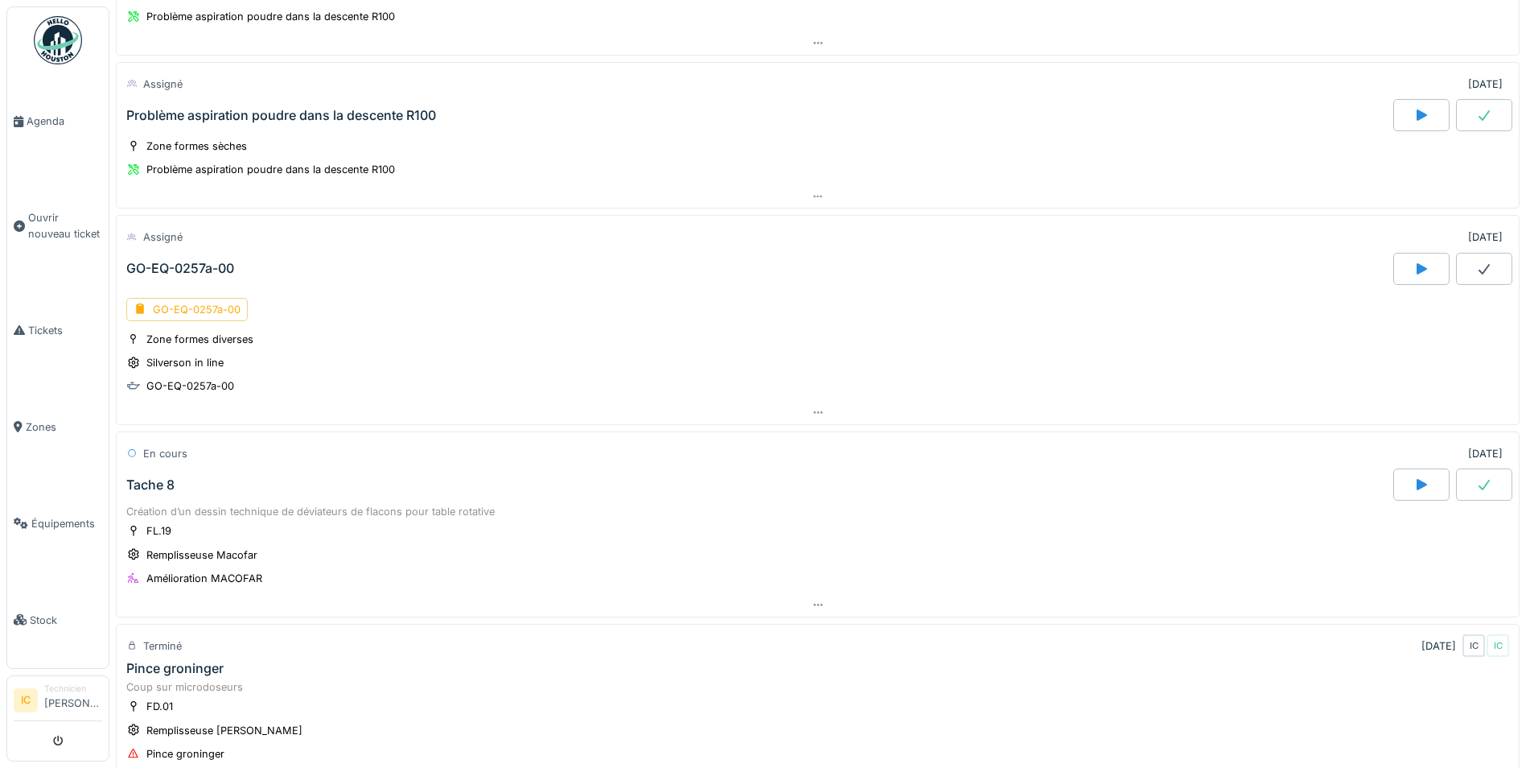
scroll to position [805, 0]
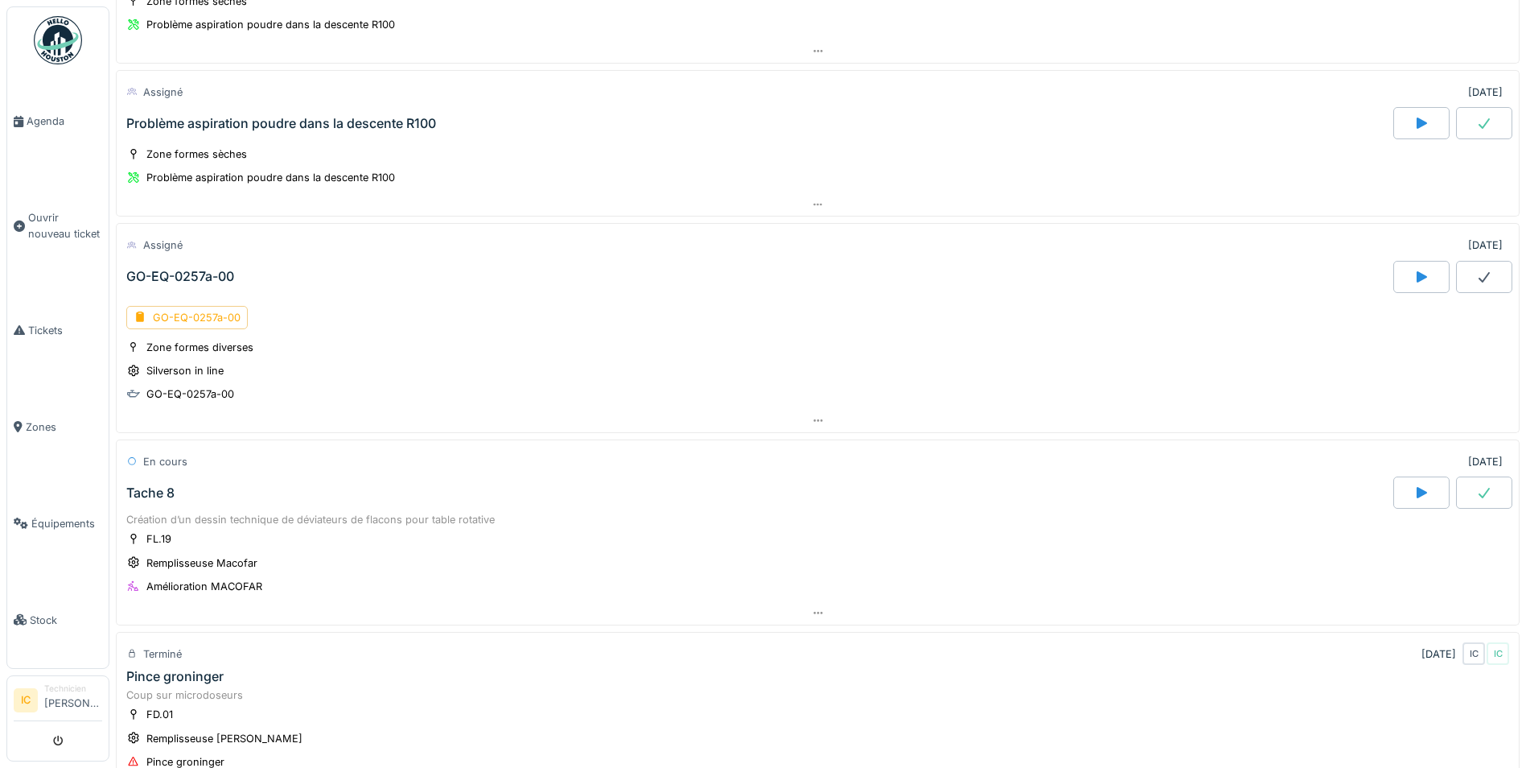
click at [169, 272] on div "GO-EQ-0257a-00" at bounding box center [180, 276] width 108 height 15
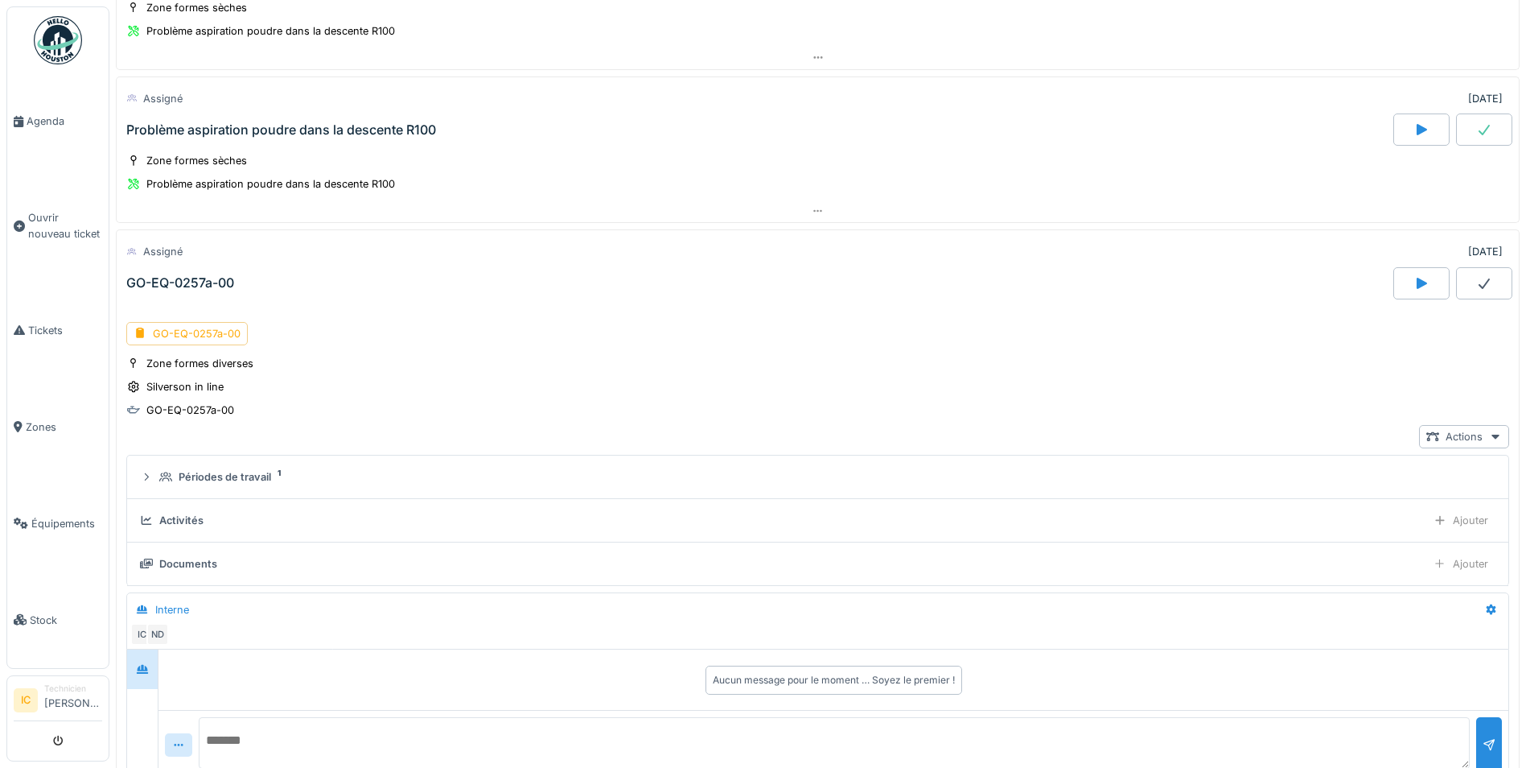
scroll to position [722, 0]
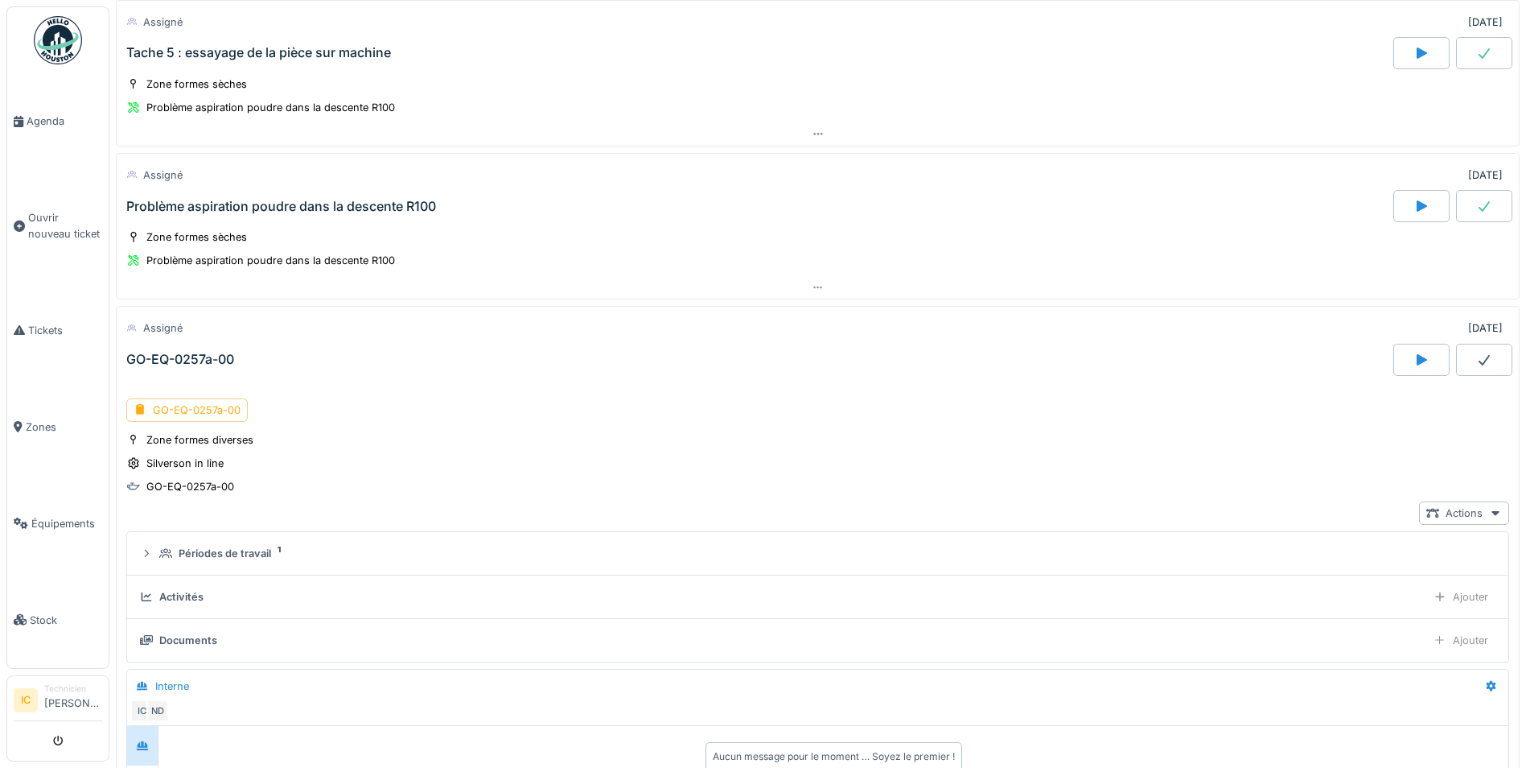
click at [194, 361] on div "GO-EQ-0257a-00" at bounding box center [180, 359] width 108 height 15
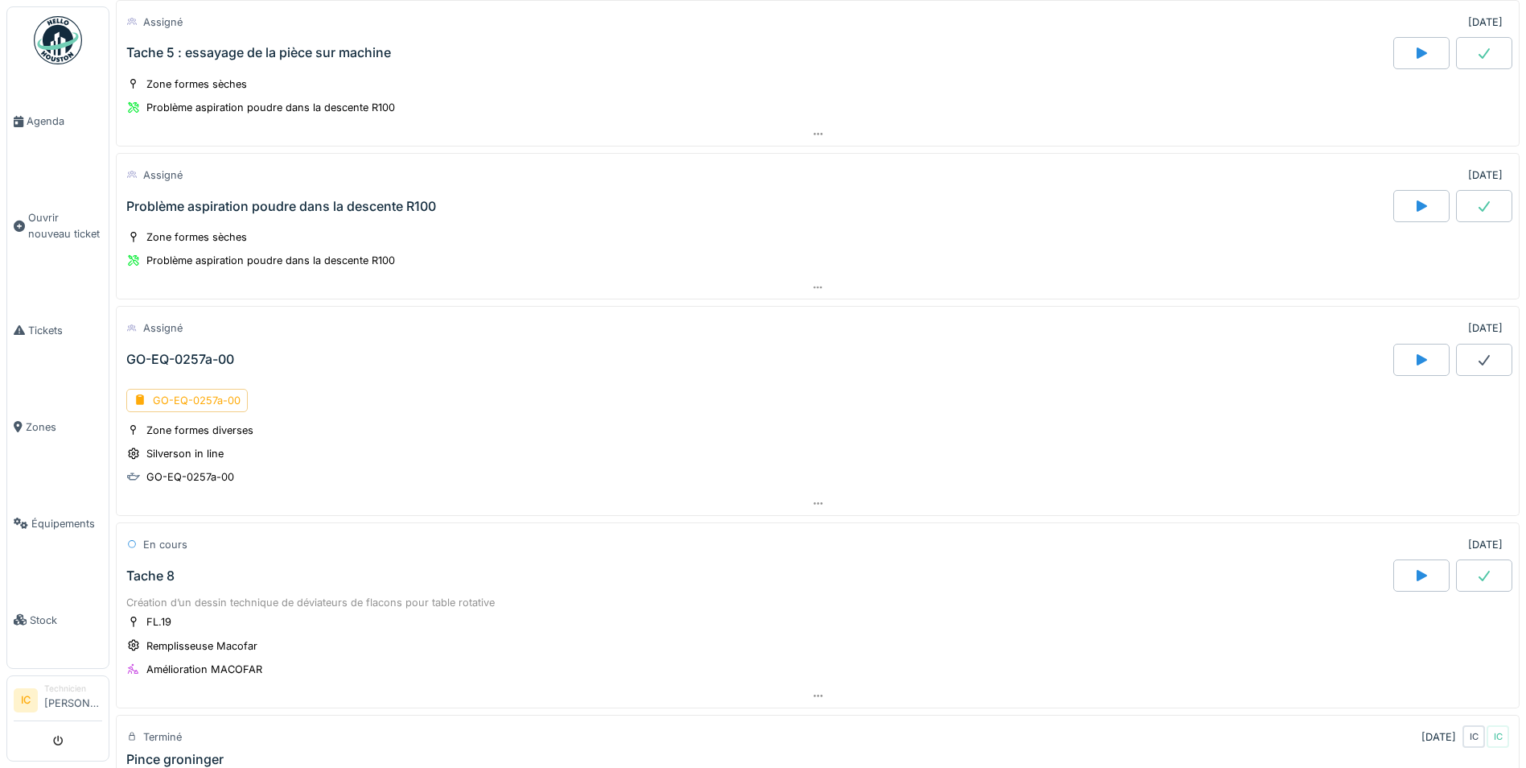
click at [194, 361] on div "GO-EQ-0257a-00" at bounding box center [180, 359] width 108 height 15
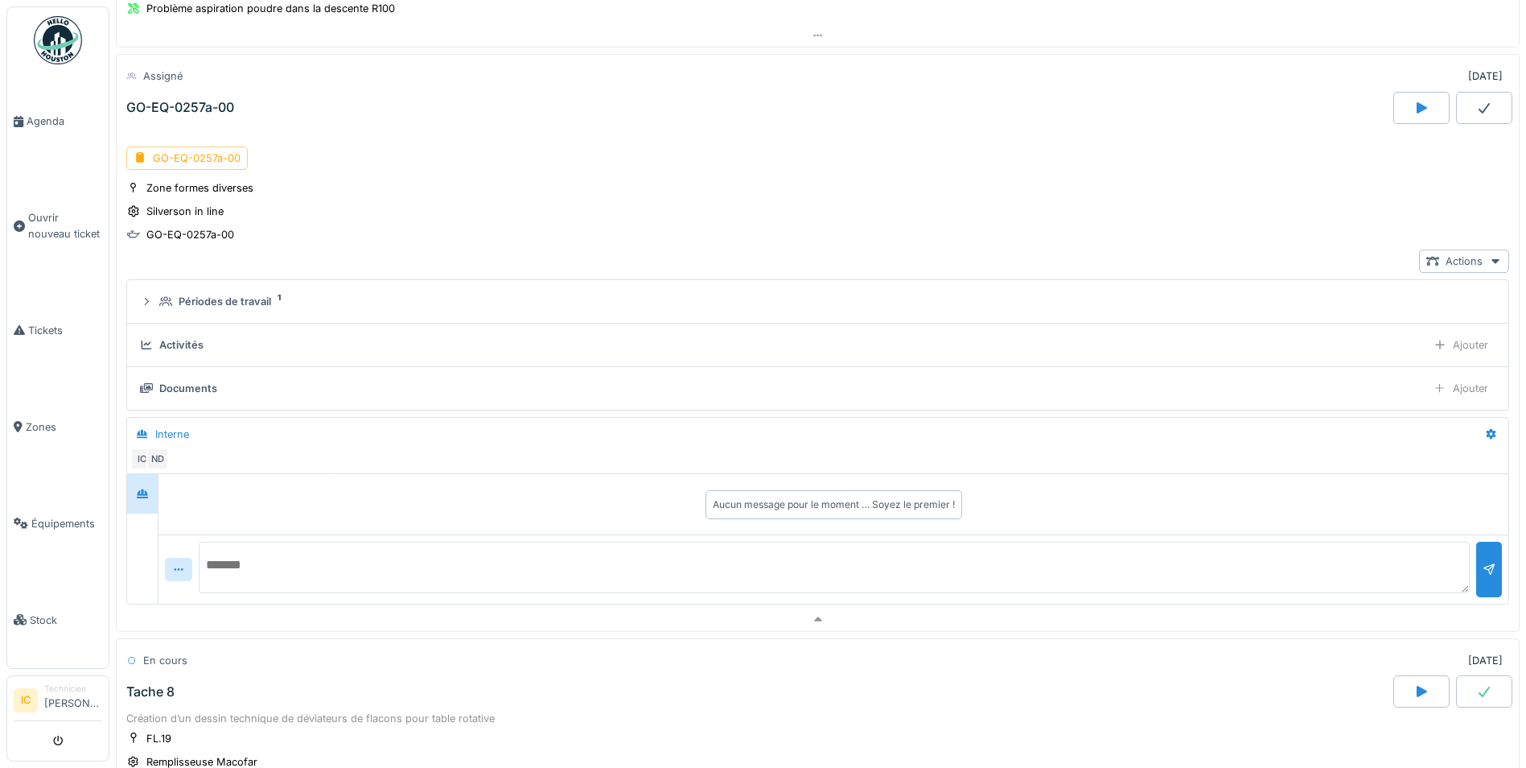
scroll to position [883, 0]
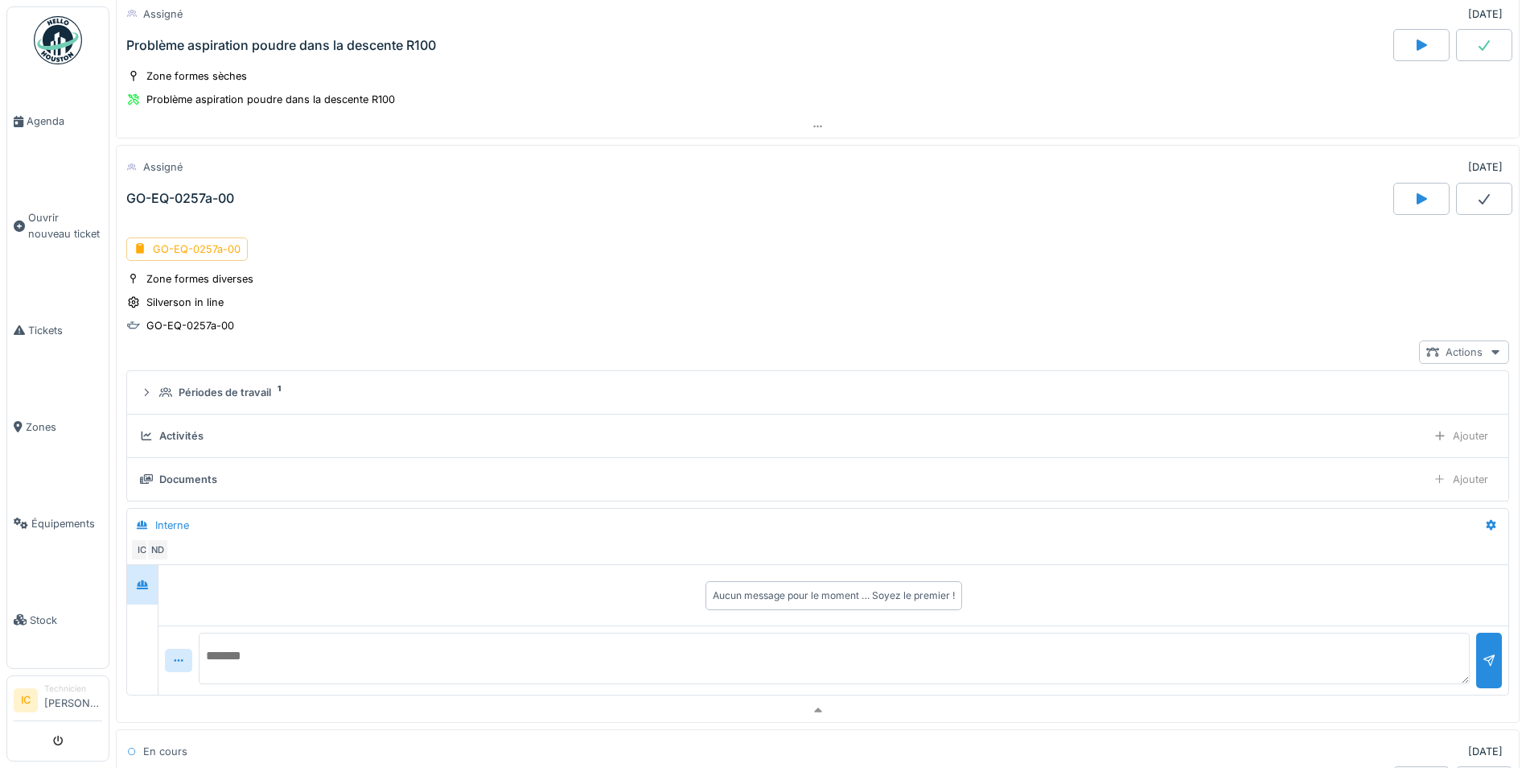
click at [1492, 352] on icon at bounding box center [1496, 352] width 8 height 5
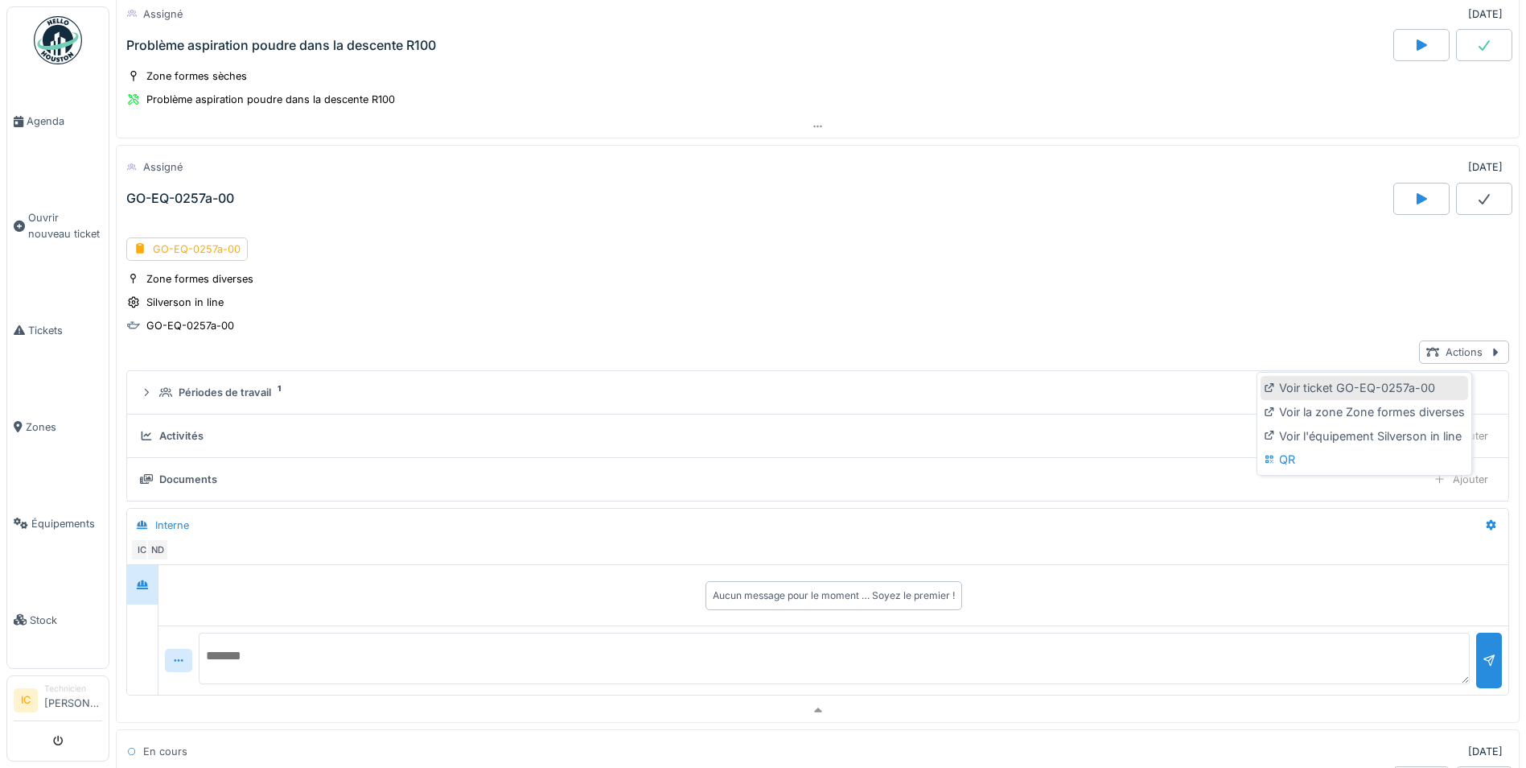
click at [1316, 393] on div "Voir ticket GO-EQ-0257a-00" at bounding box center [1365, 388] width 208 height 24
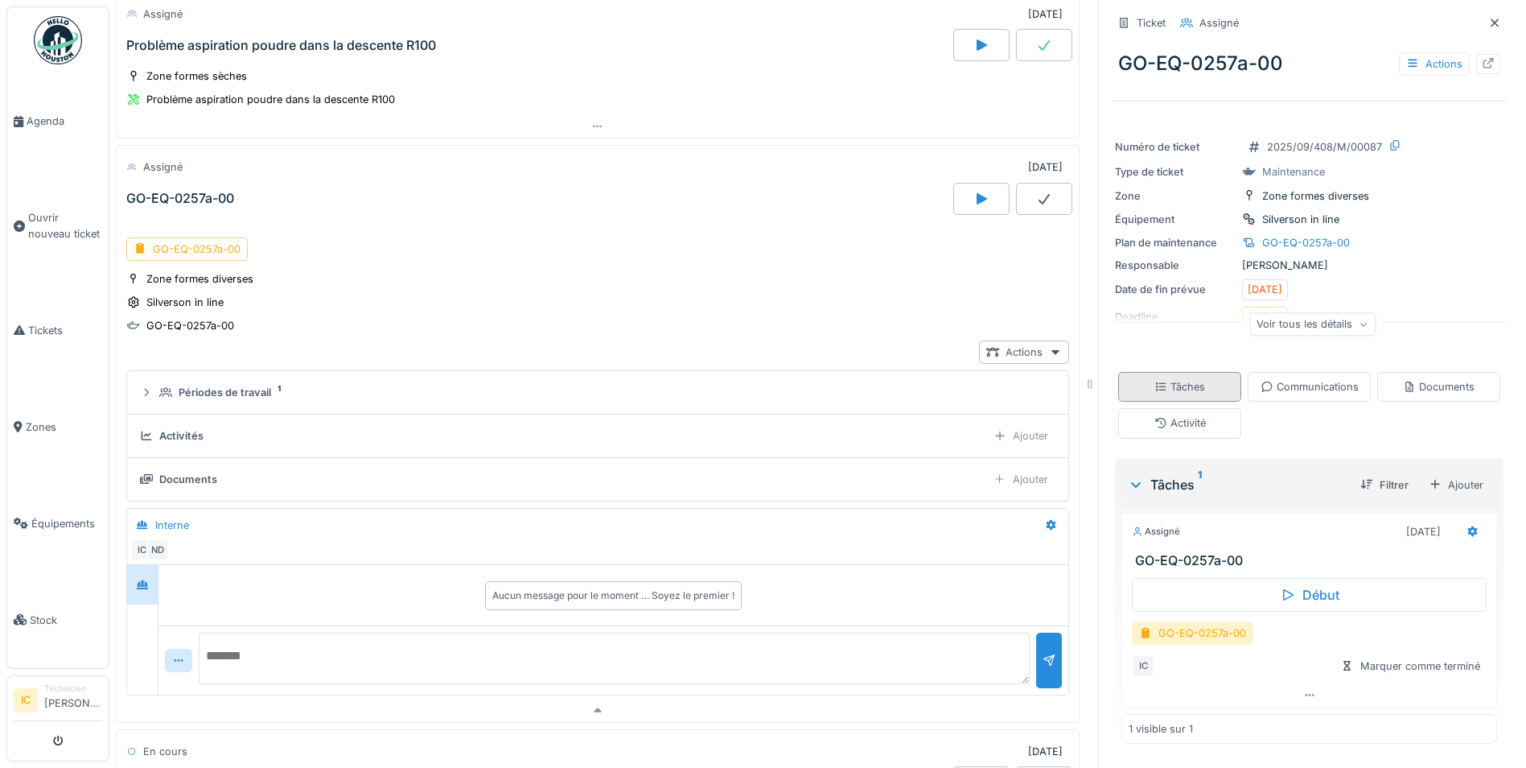
scroll to position [12, 0]
click at [1389, 655] on div "Marquer comme terminé" at bounding box center [1411, 666] width 152 height 22
click at [1187, 622] on div "GO-EQ-0257a-00" at bounding box center [1192, 632] width 121 height 23
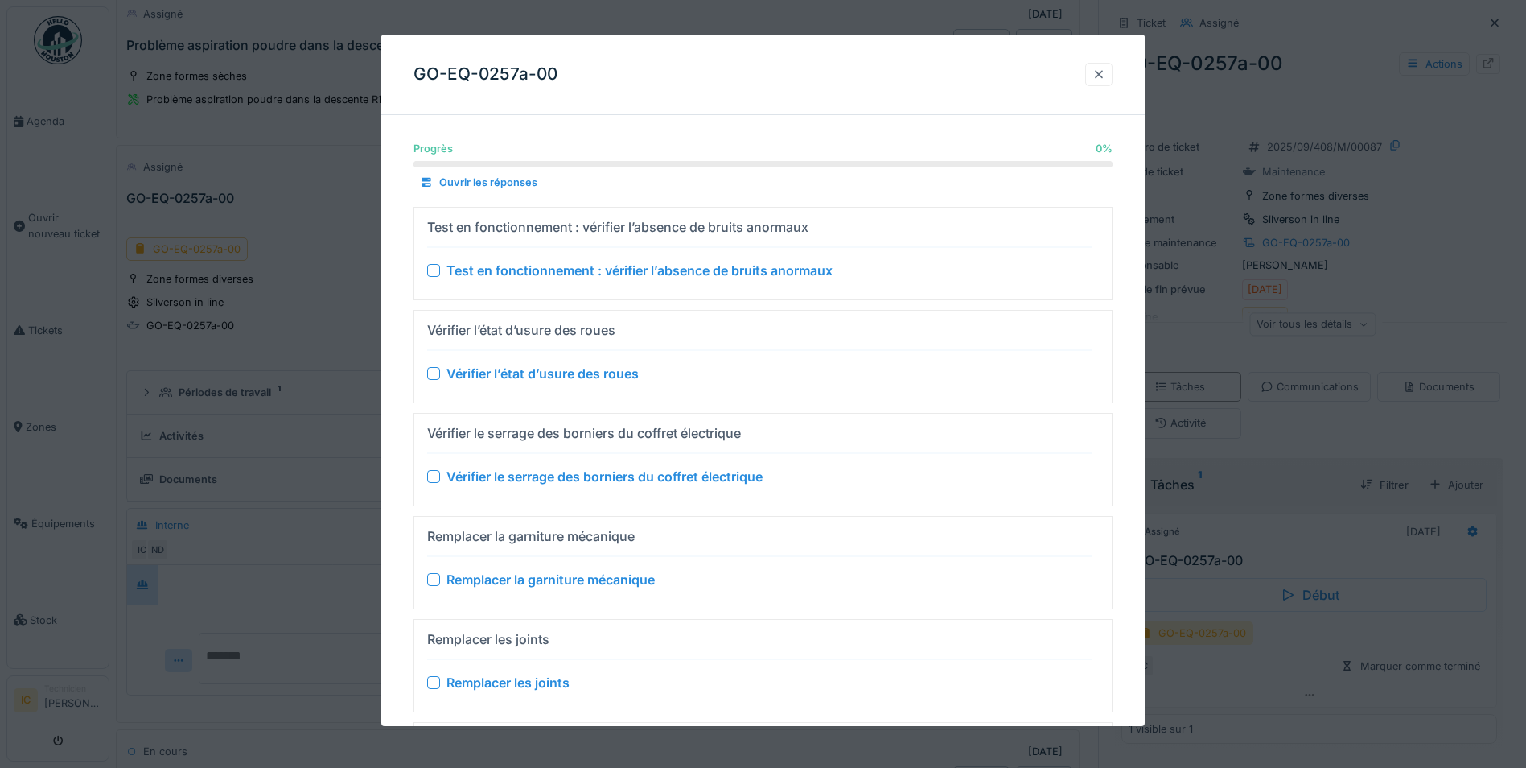
click at [1105, 75] on div at bounding box center [1099, 74] width 13 height 15
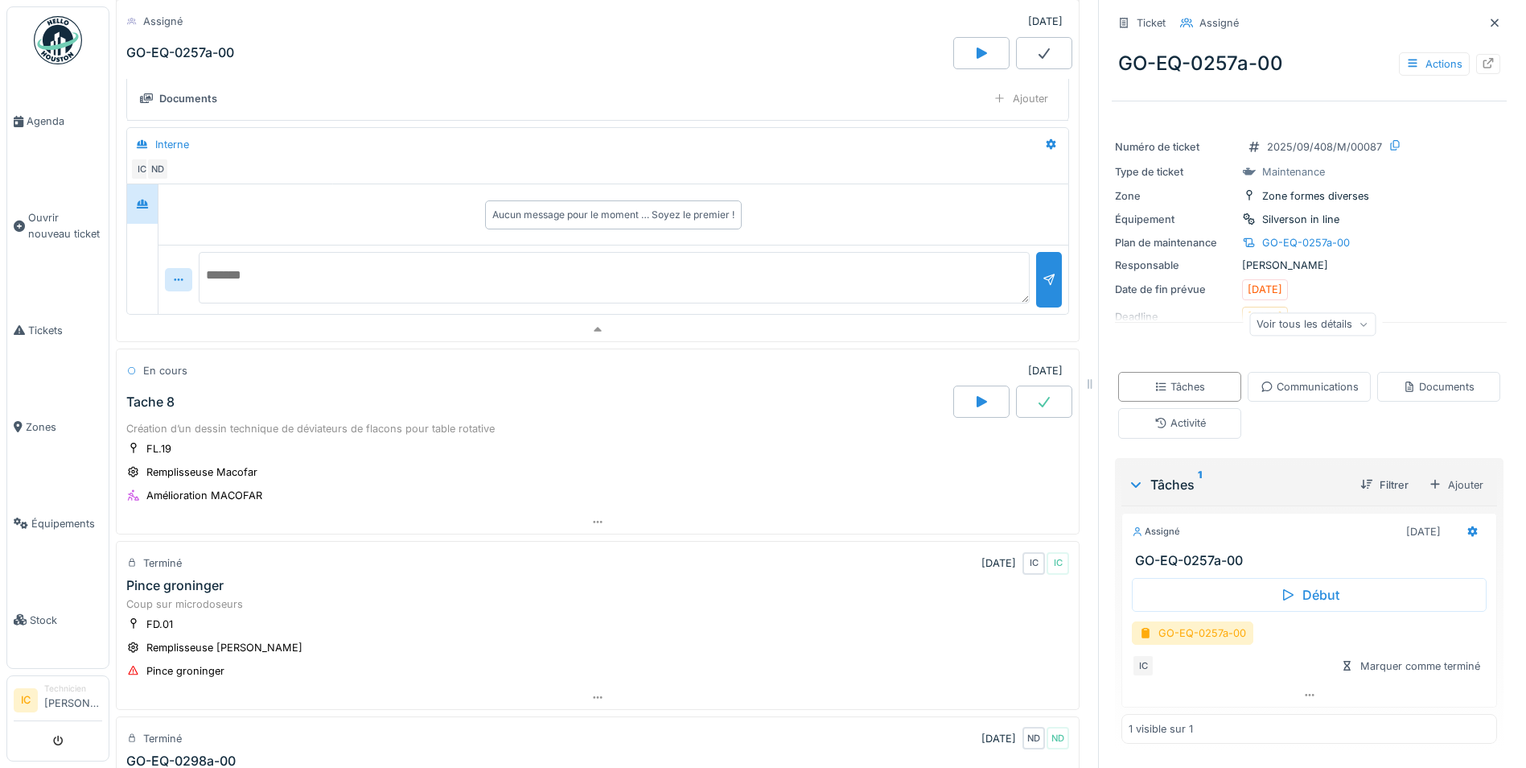
scroll to position [1260, 0]
click at [1491, 19] on icon at bounding box center [1495, 23] width 8 height 8
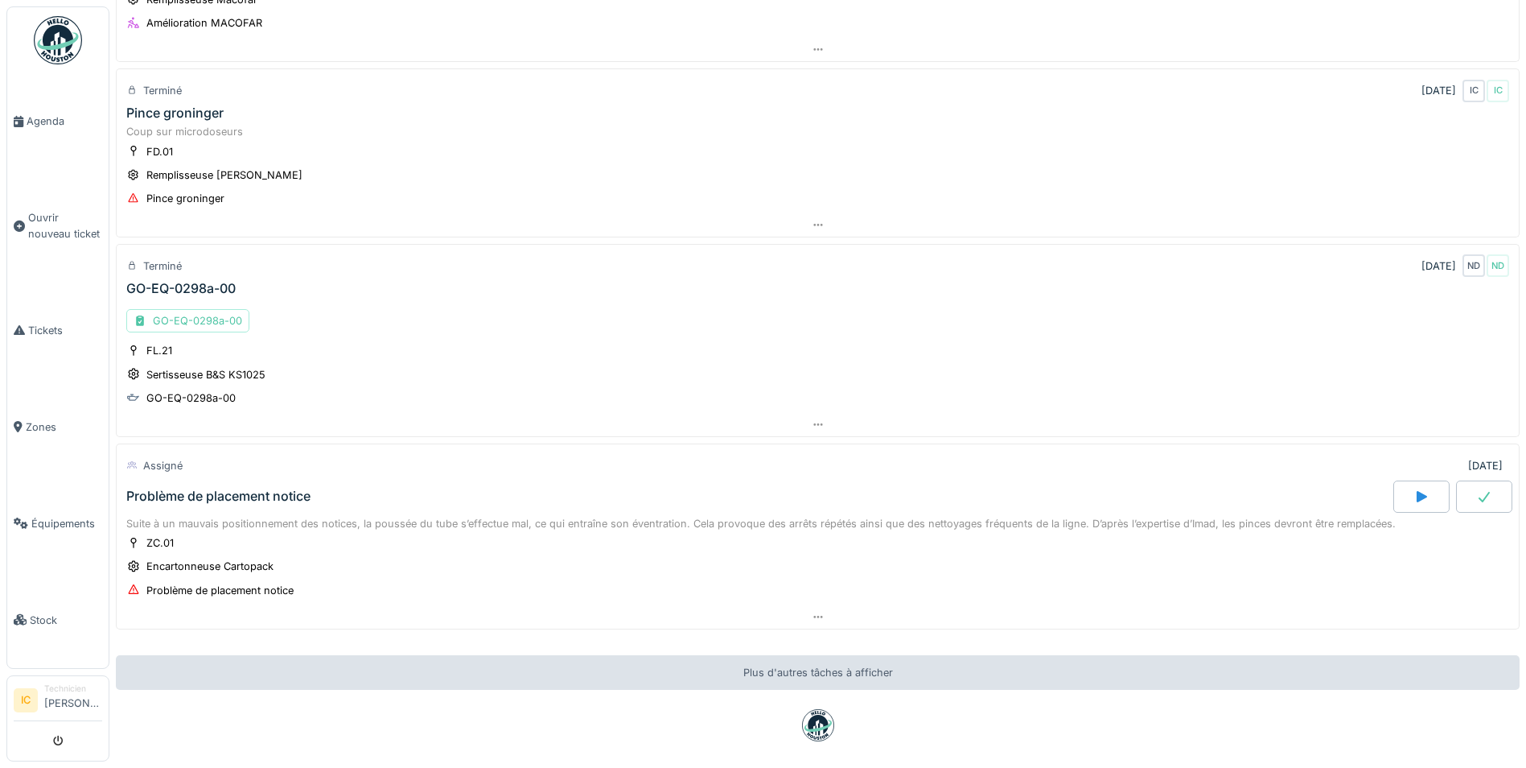
scroll to position [1808, 0]
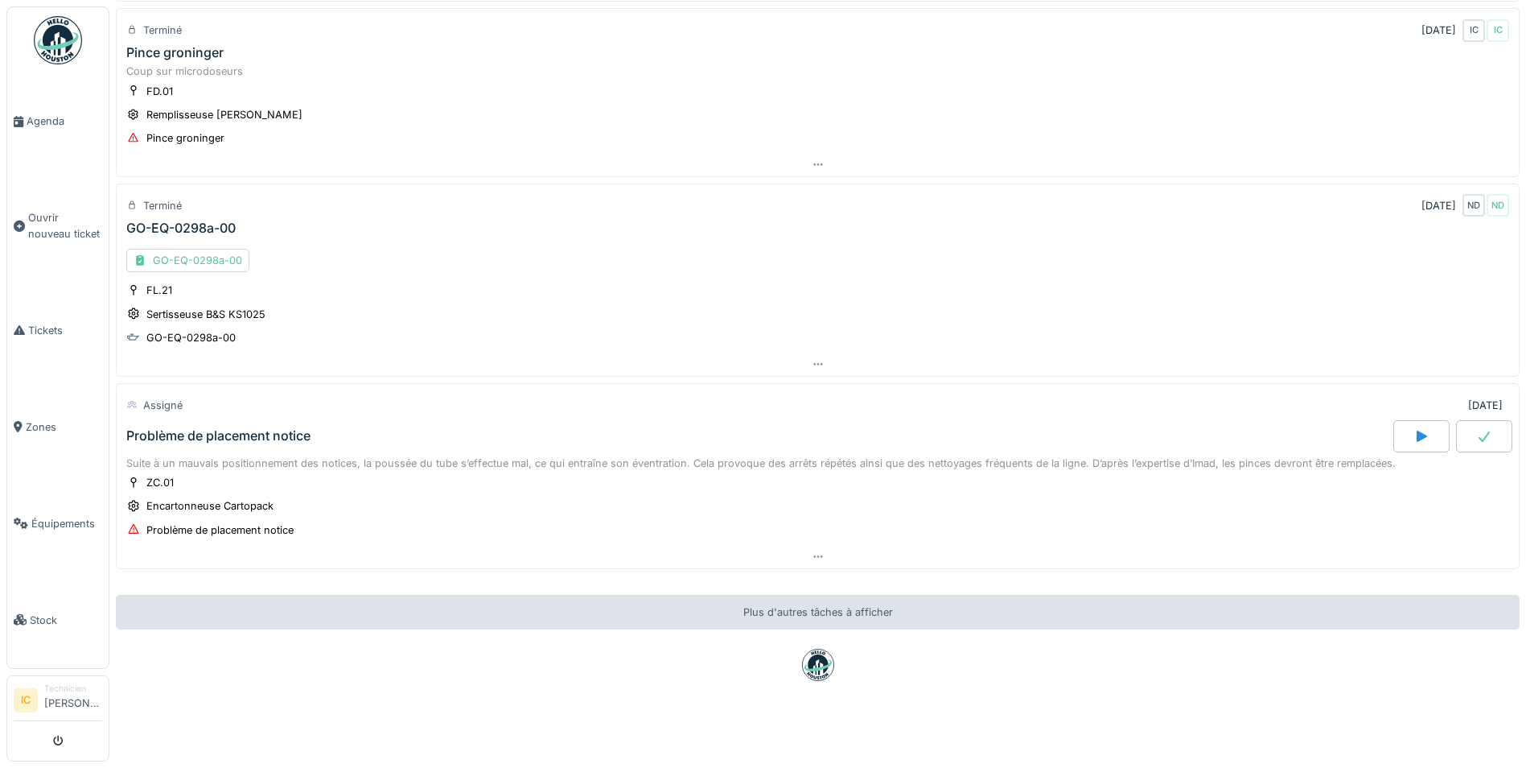
click at [735, 595] on div "Plus d'autres tâches à afficher" at bounding box center [818, 612] width 1404 height 35
click at [834, 595] on div "Plus d'autres tâches à afficher" at bounding box center [818, 612] width 1404 height 35
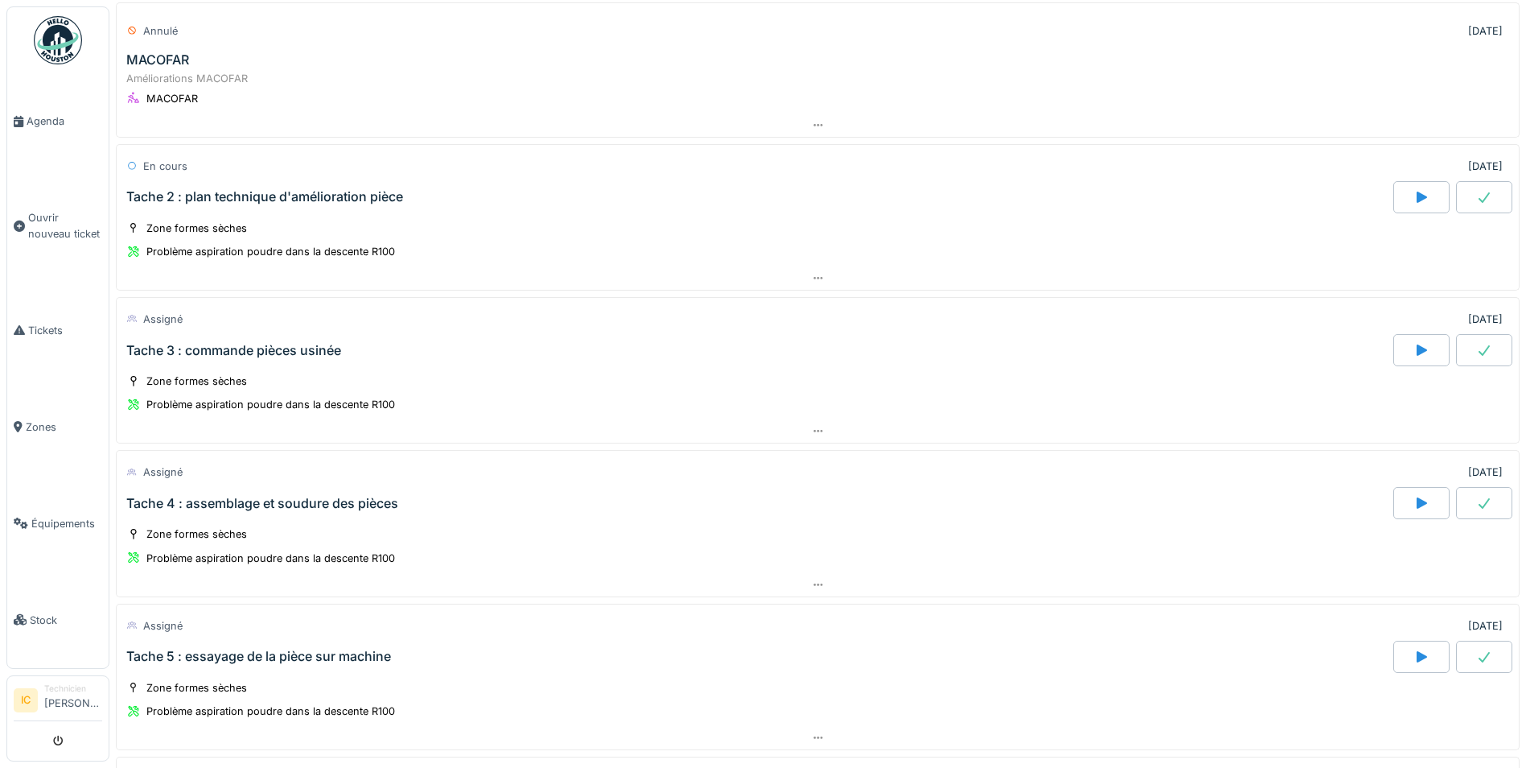
scroll to position [0, 0]
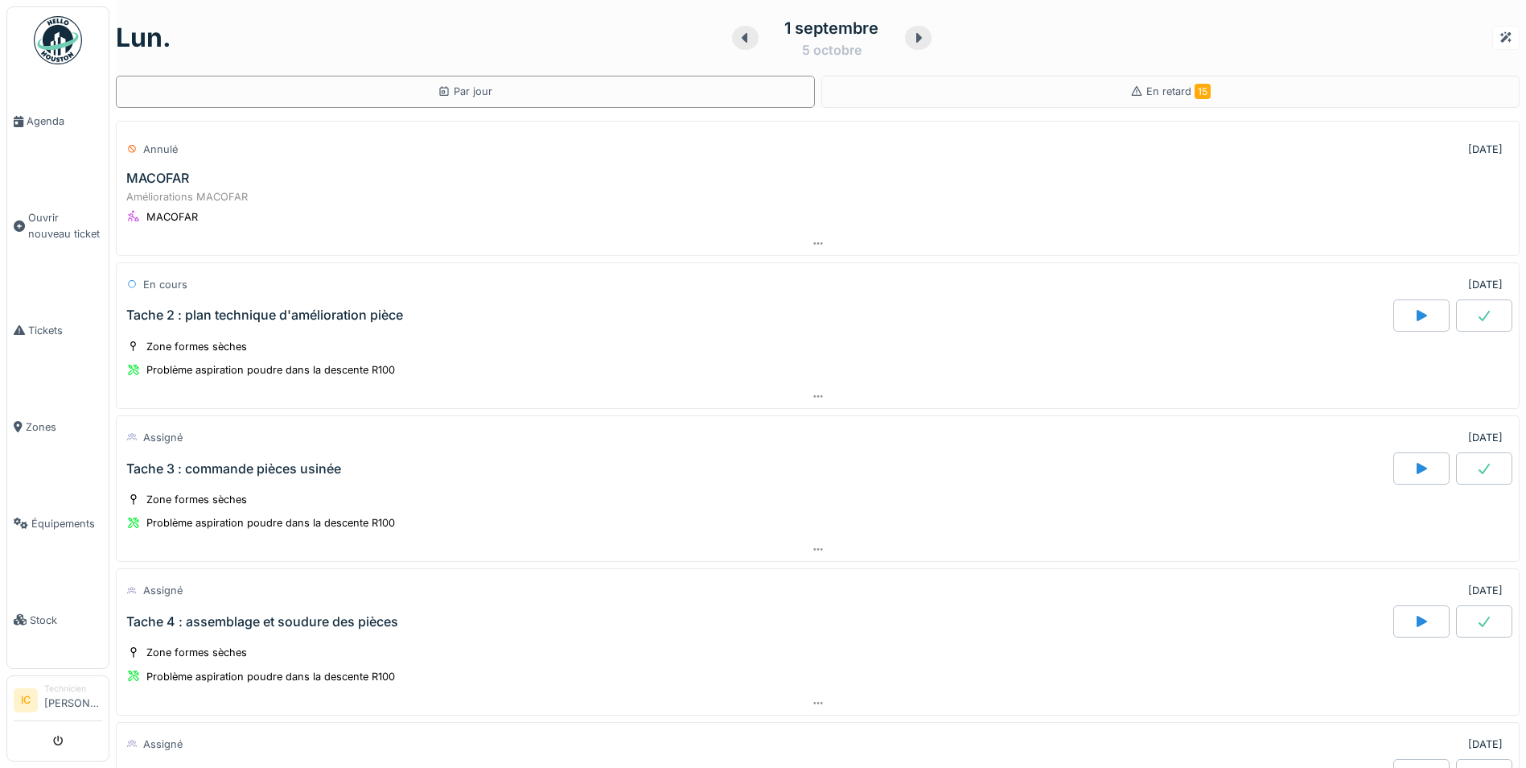
click at [821, 19] on div "1 septembre" at bounding box center [831, 28] width 94 height 24
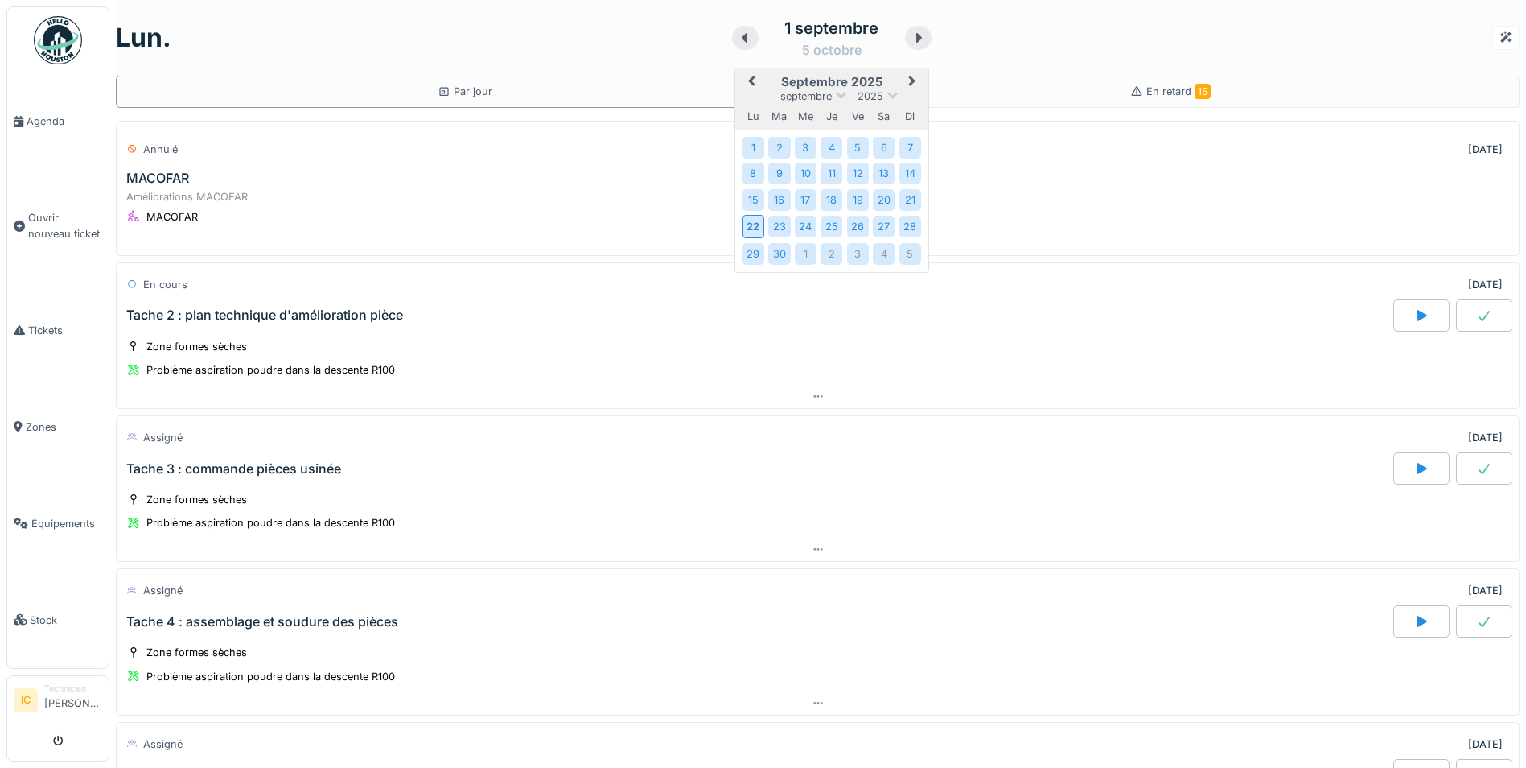
click at [911, 31] on icon at bounding box center [919, 37] width 16 height 13
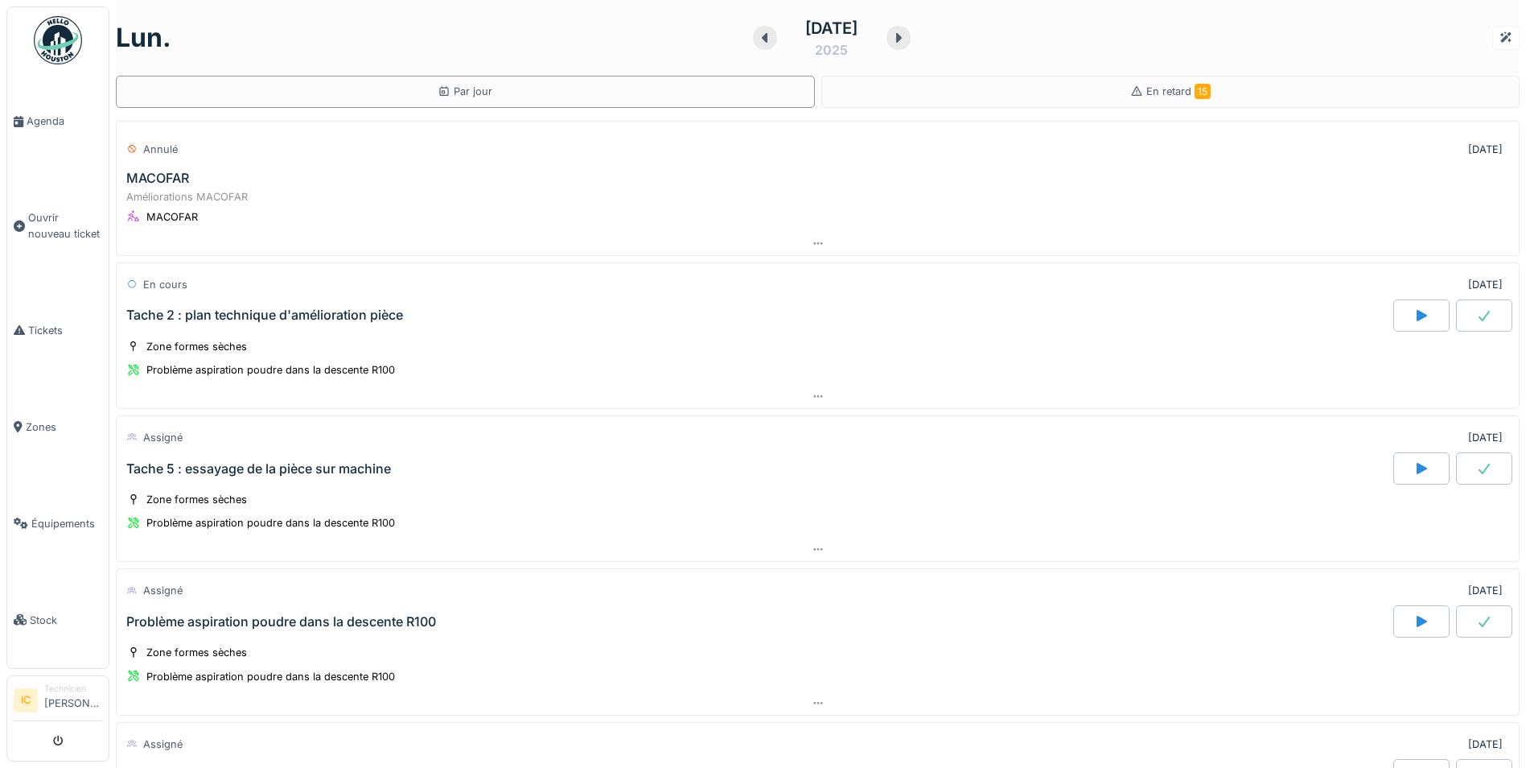
click at [762, 39] on icon at bounding box center [765, 38] width 6 height 10
click at [56, 516] on span "Équipements" at bounding box center [66, 523] width 71 height 15
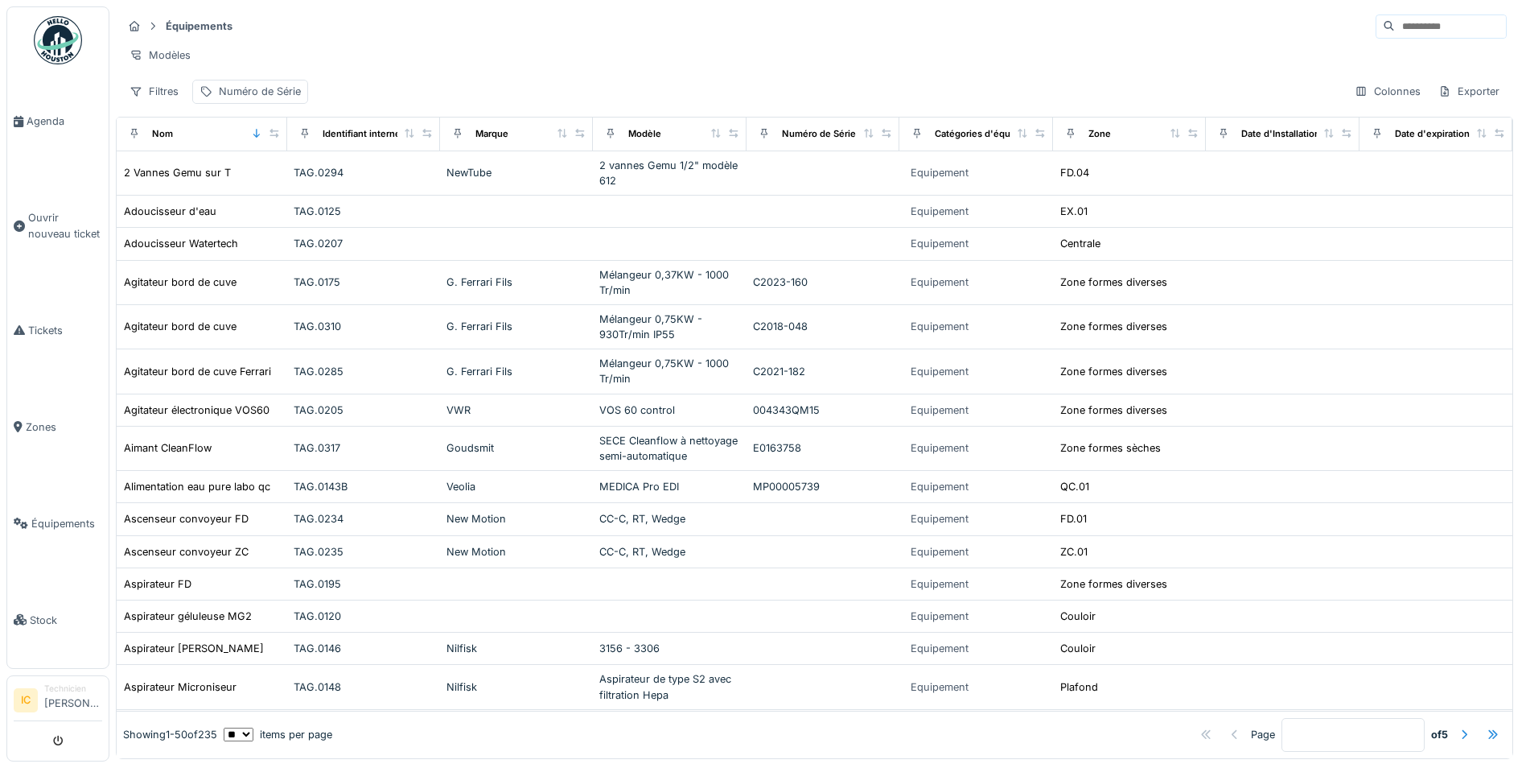
click at [1395, 31] on input at bounding box center [1450, 26] width 111 height 23
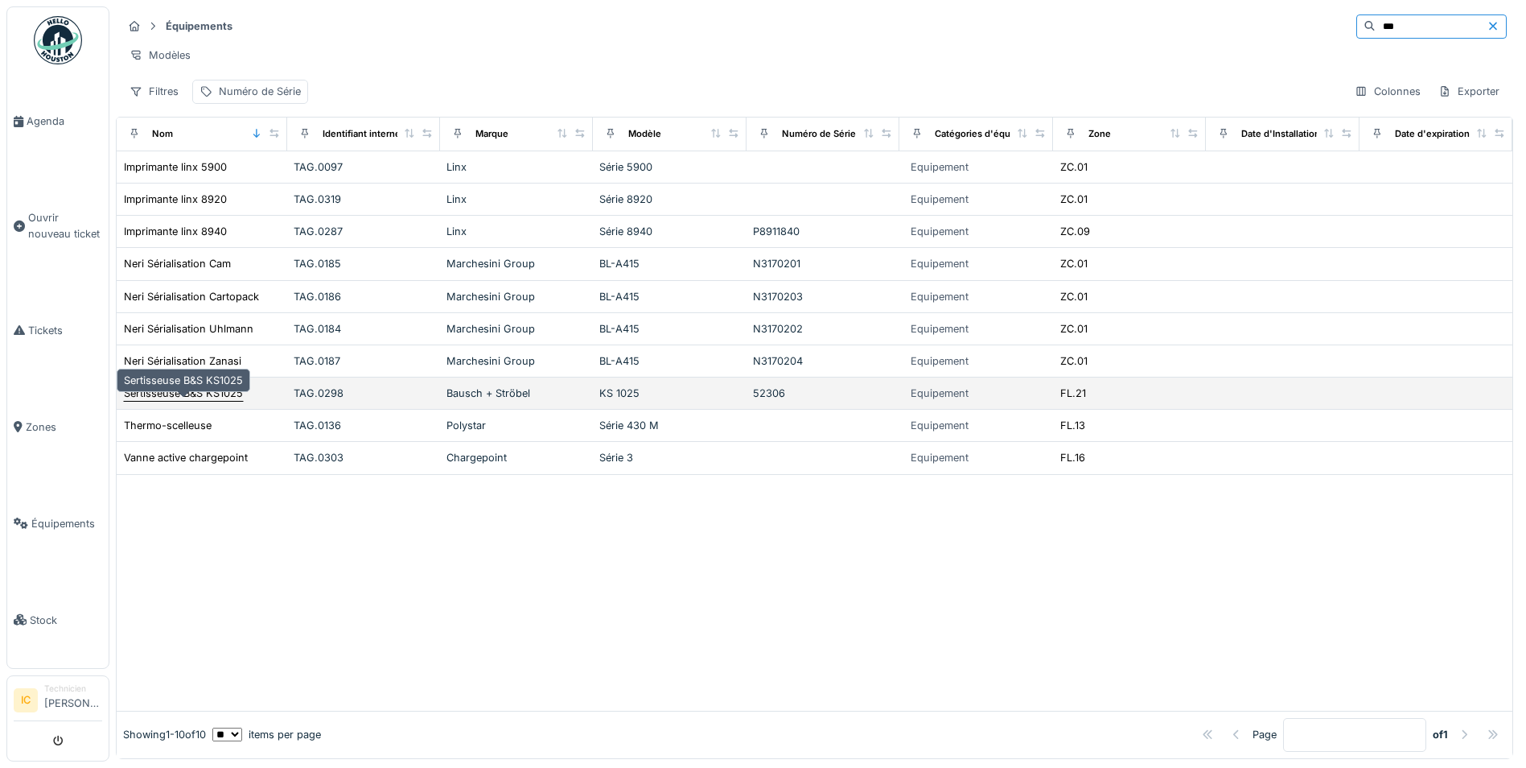
type input "***"
click at [197, 401] on div "Sertisseuse B&S KS1025" at bounding box center [183, 392] width 119 height 15
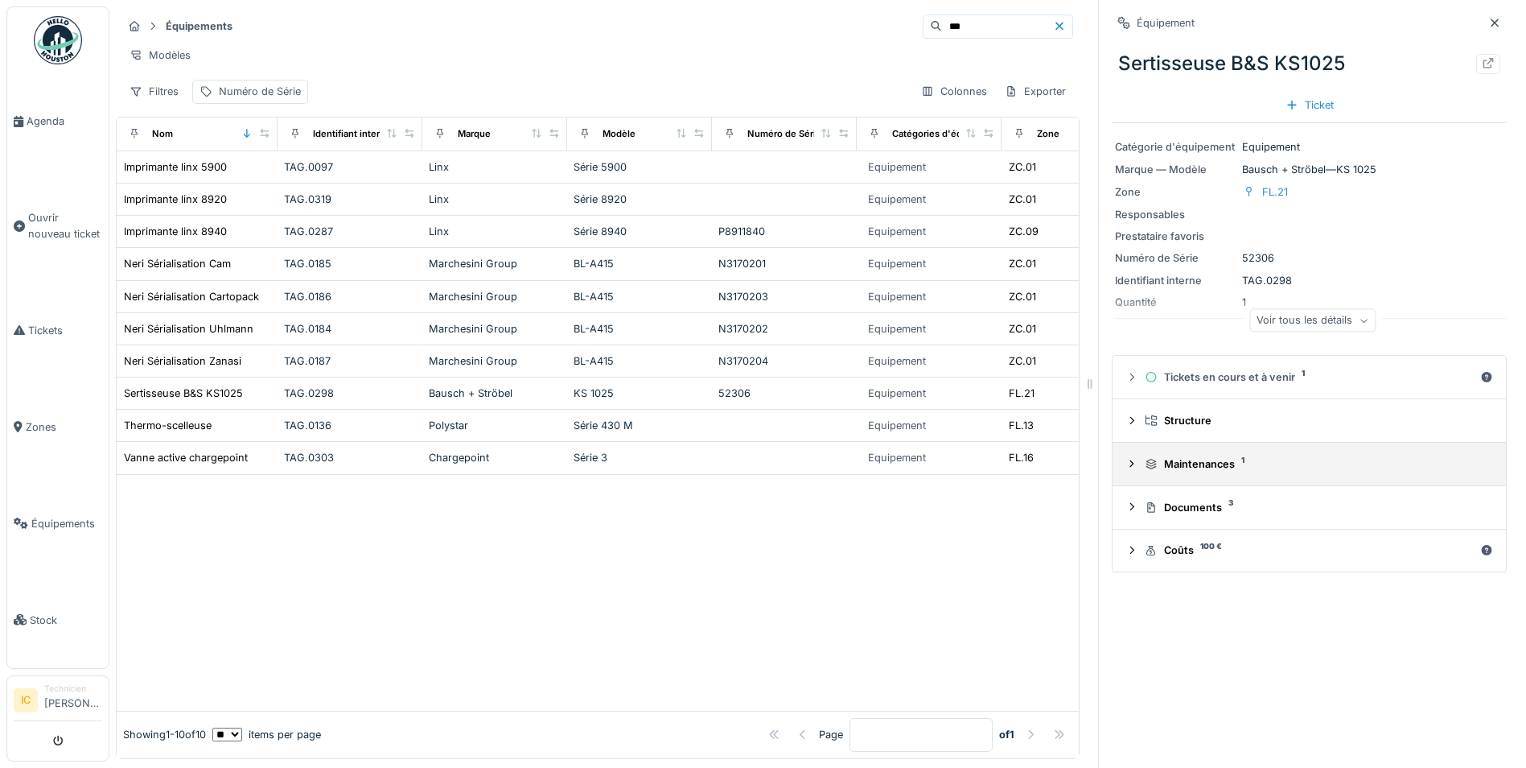
click at [1179, 460] on div "Maintenances 1" at bounding box center [1316, 463] width 342 height 15
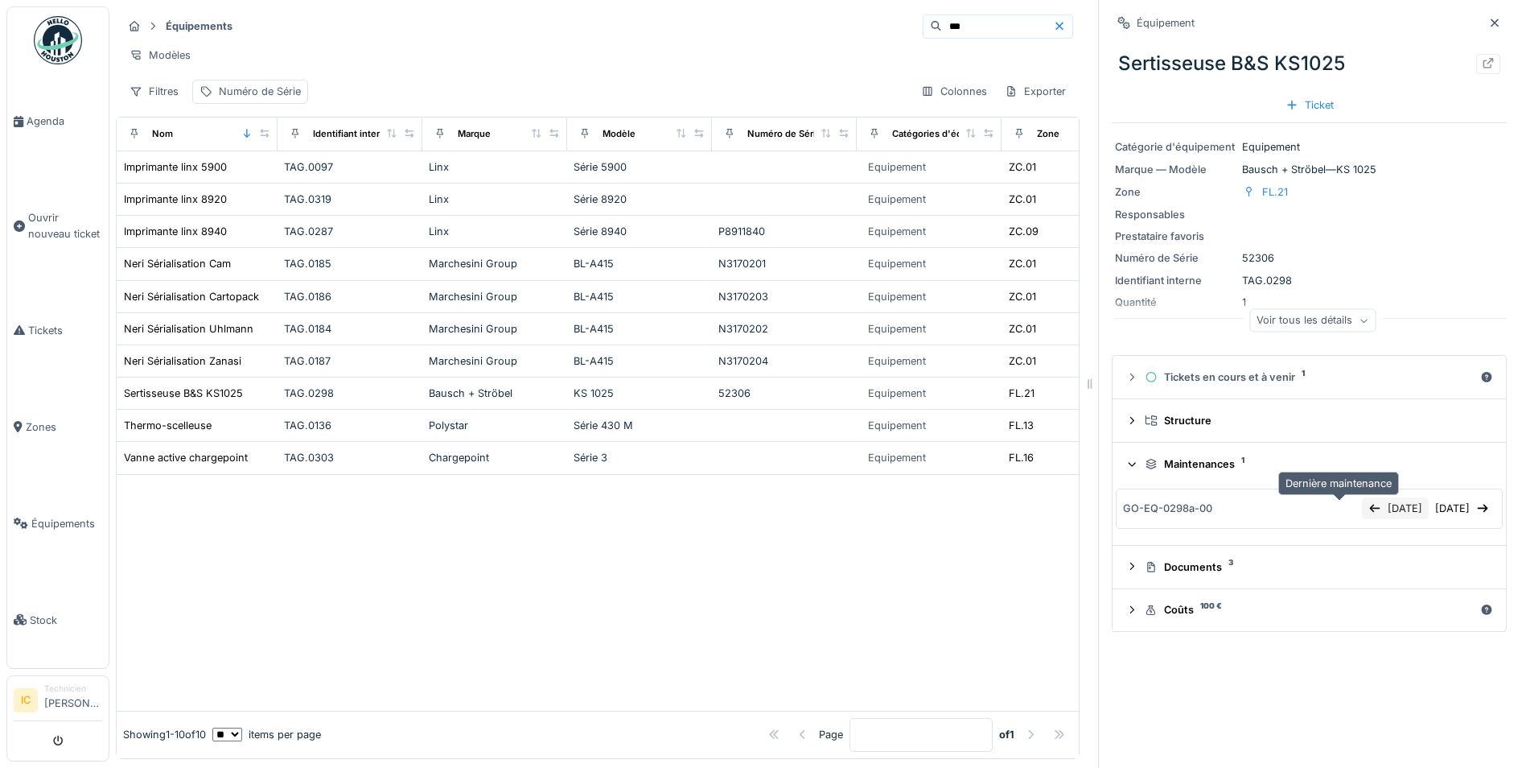
click at [1362, 512] on div "12/09/2025" at bounding box center [1395, 508] width 67 height 22
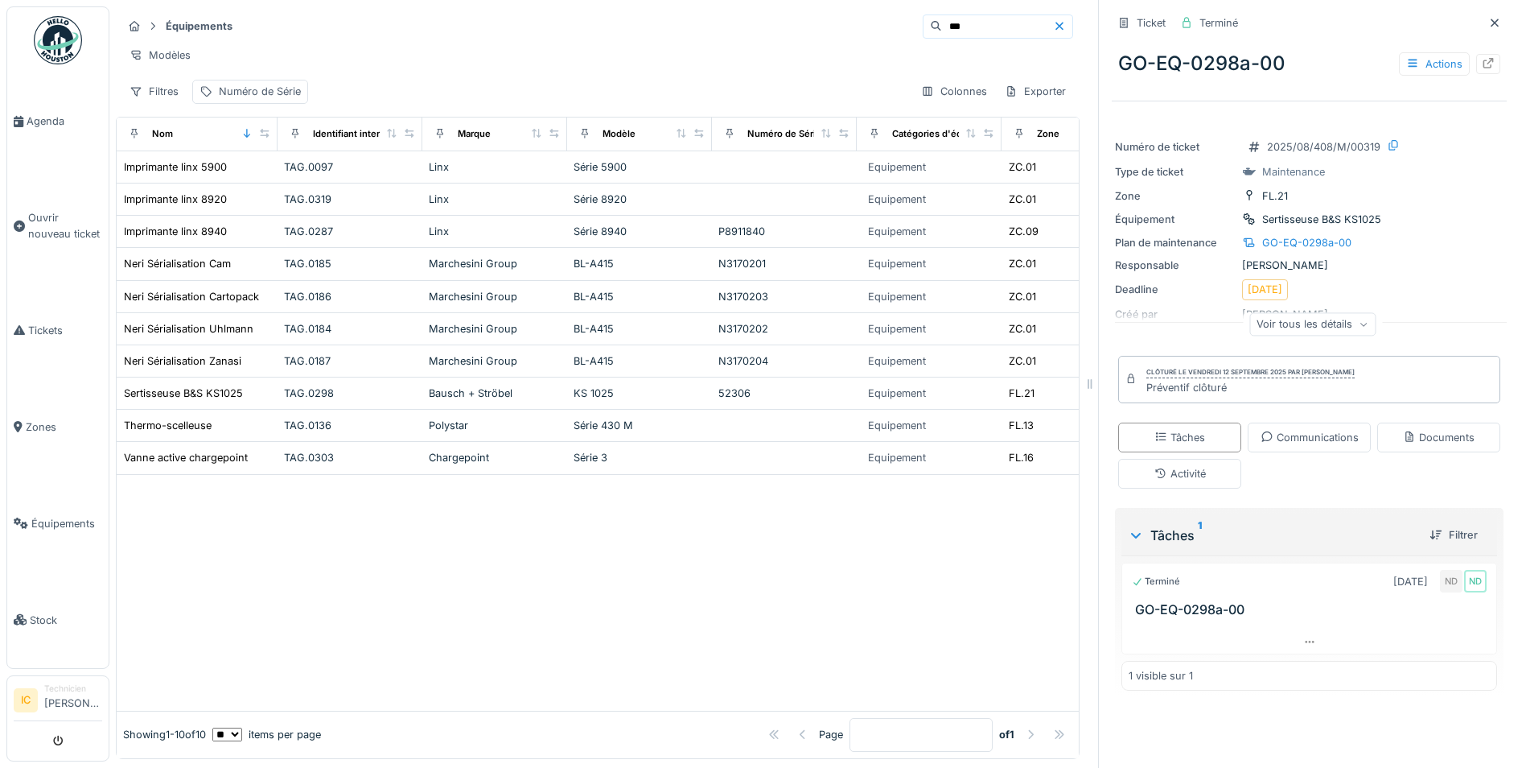
scroll to position [12, 0]
click at [1359, 320] on icon at bounding box center [1364, 324] width 10 height 8
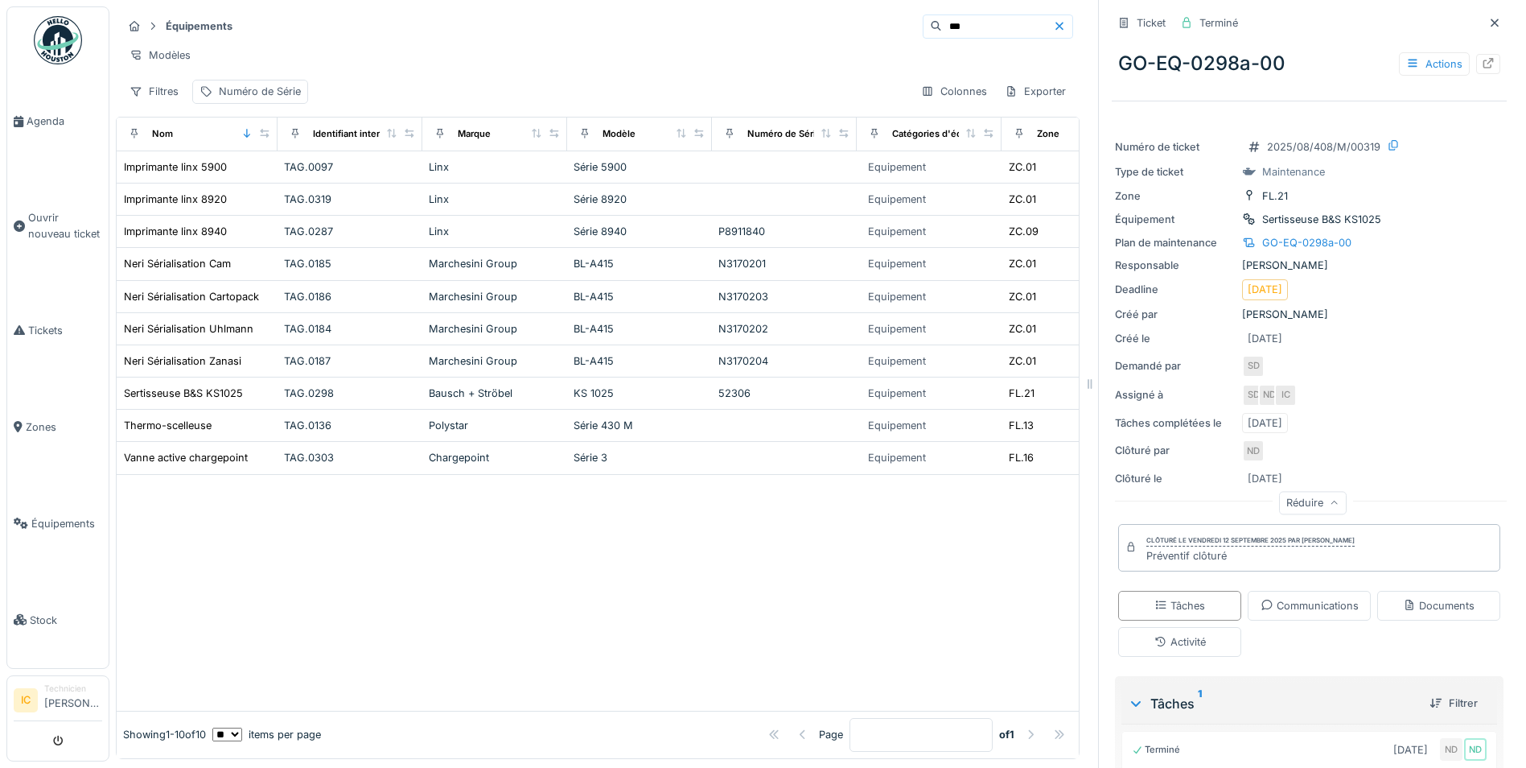
scroll to position [0, 0]
click at [1484, 61] on icon at bounding box center [1489, 63] width 10 height 10
click at [1483, 23] on div at bounding box center [1495, 23] width 24 height 20
